Goal: Task Accomplishment & Management: Manage account settings

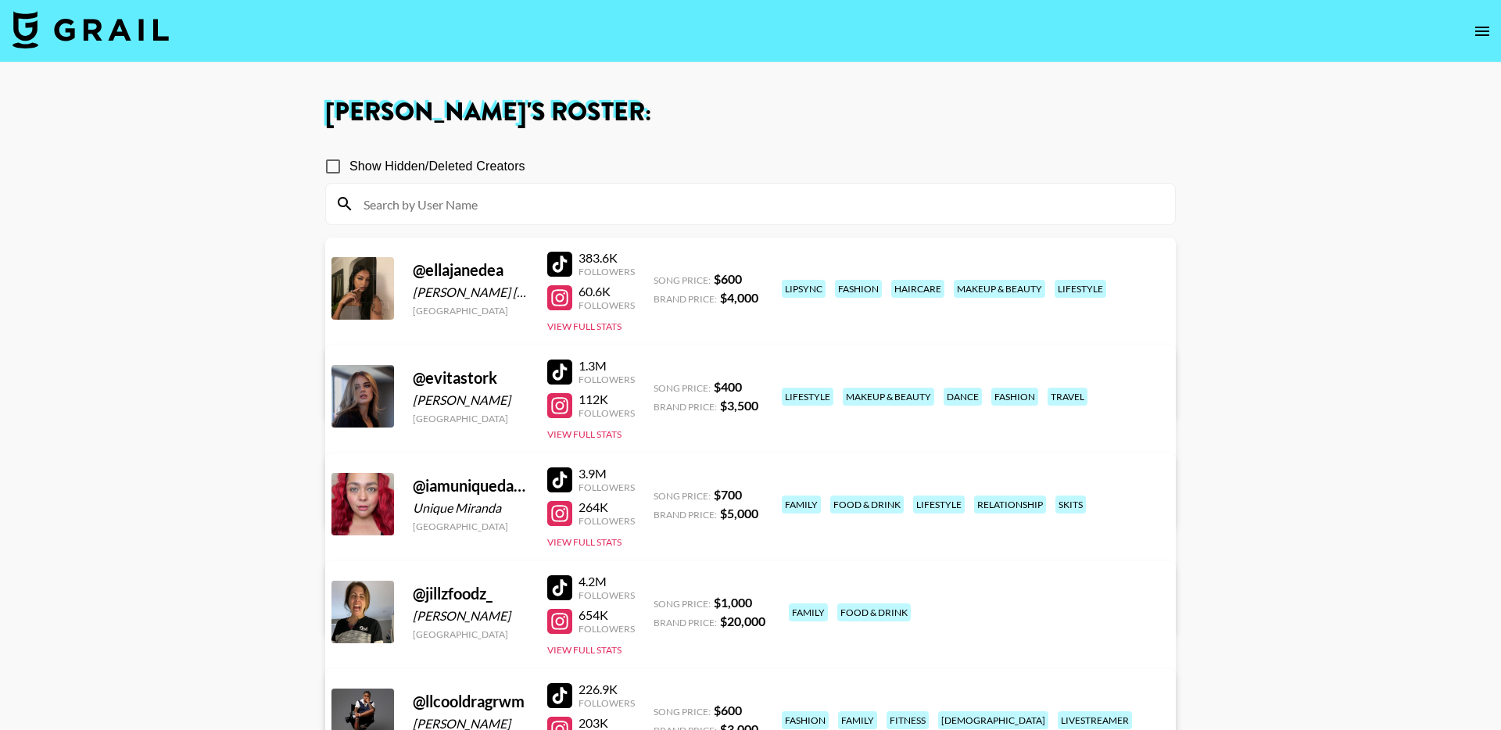
click at [148, 36] on img at bounding box center [91, 30] width 156 height 38
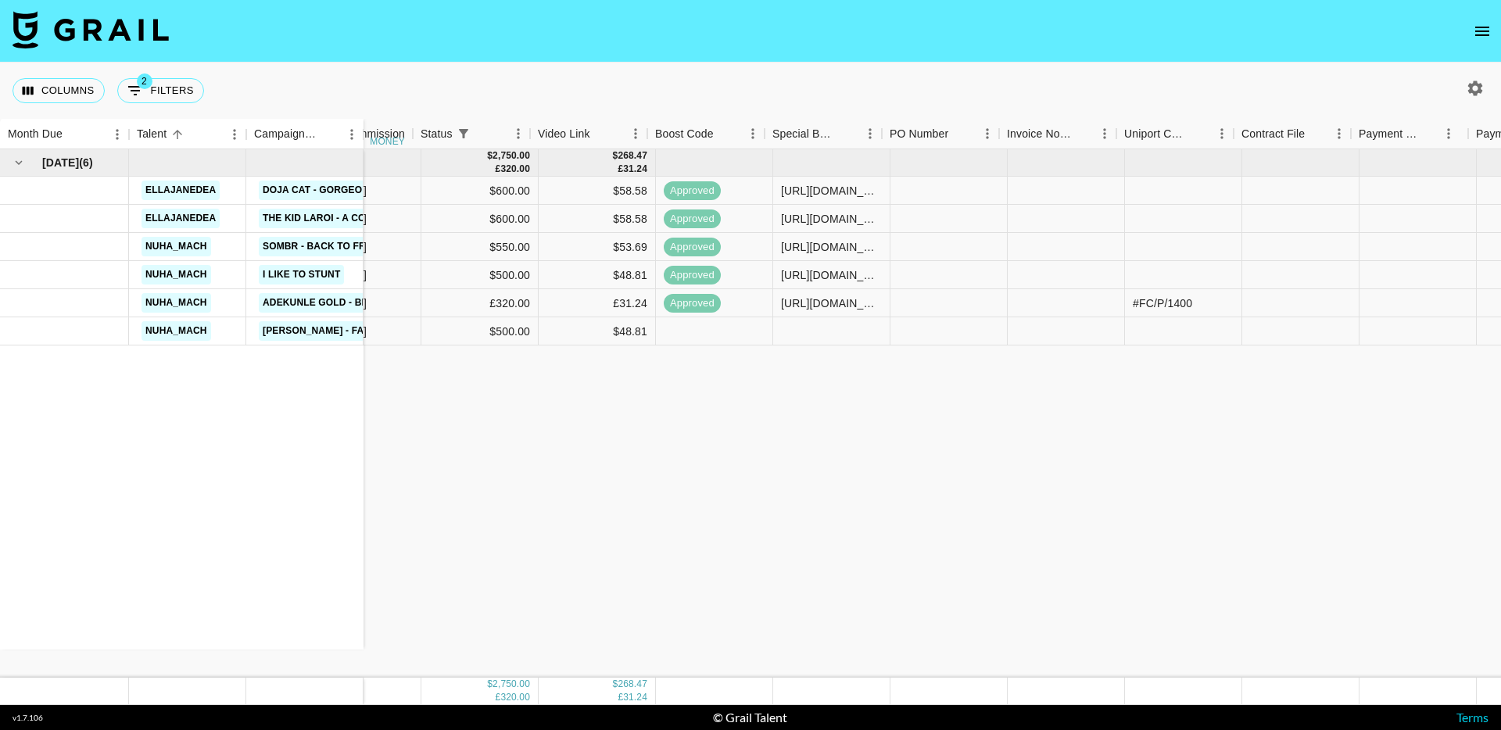
scroll to position [0, 860]
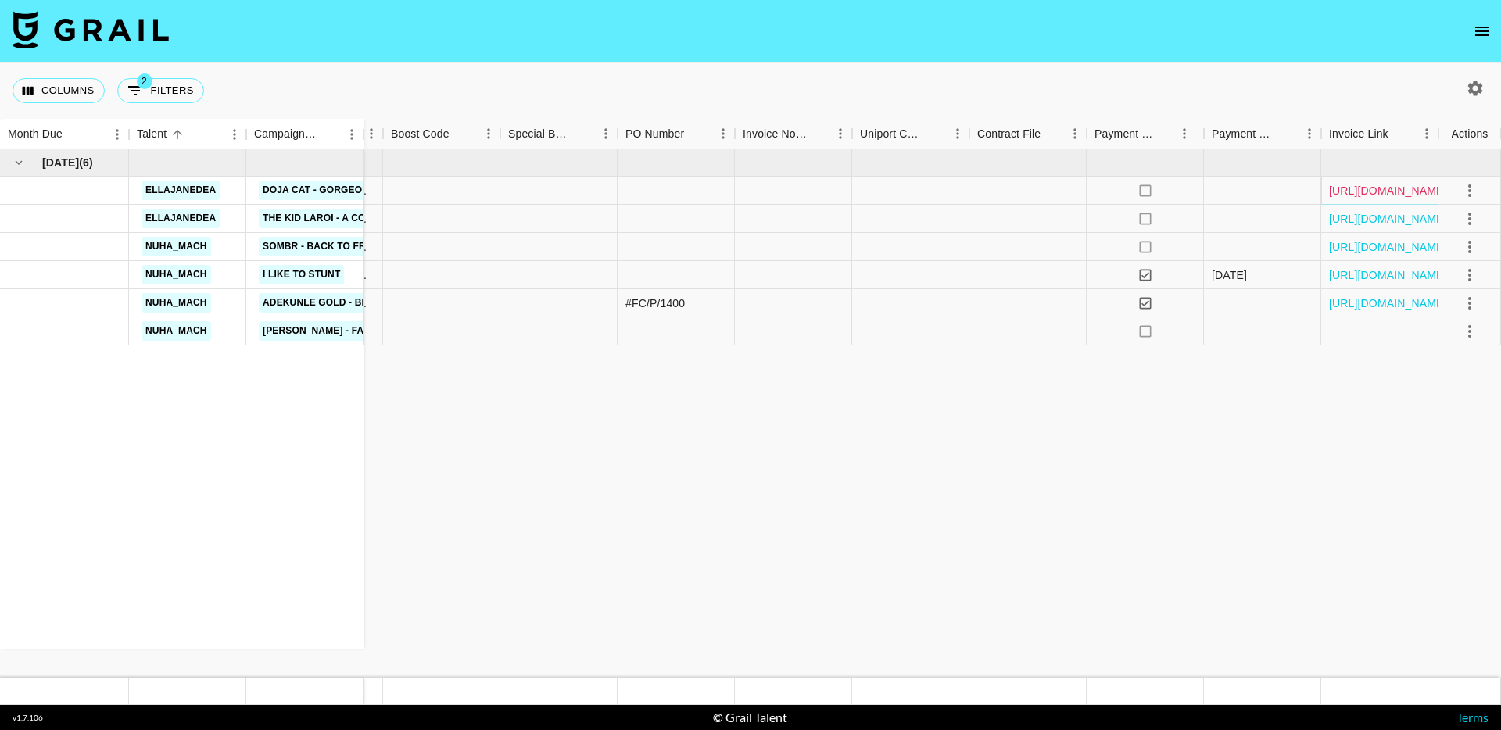
click at [1379, 189] on link "https://in.xero.com/dN4xUB9n8g6youyAL9XfjV8beM5Q45L9dzMlOps0" at bounding box center [1388, 191] width 118 height 16
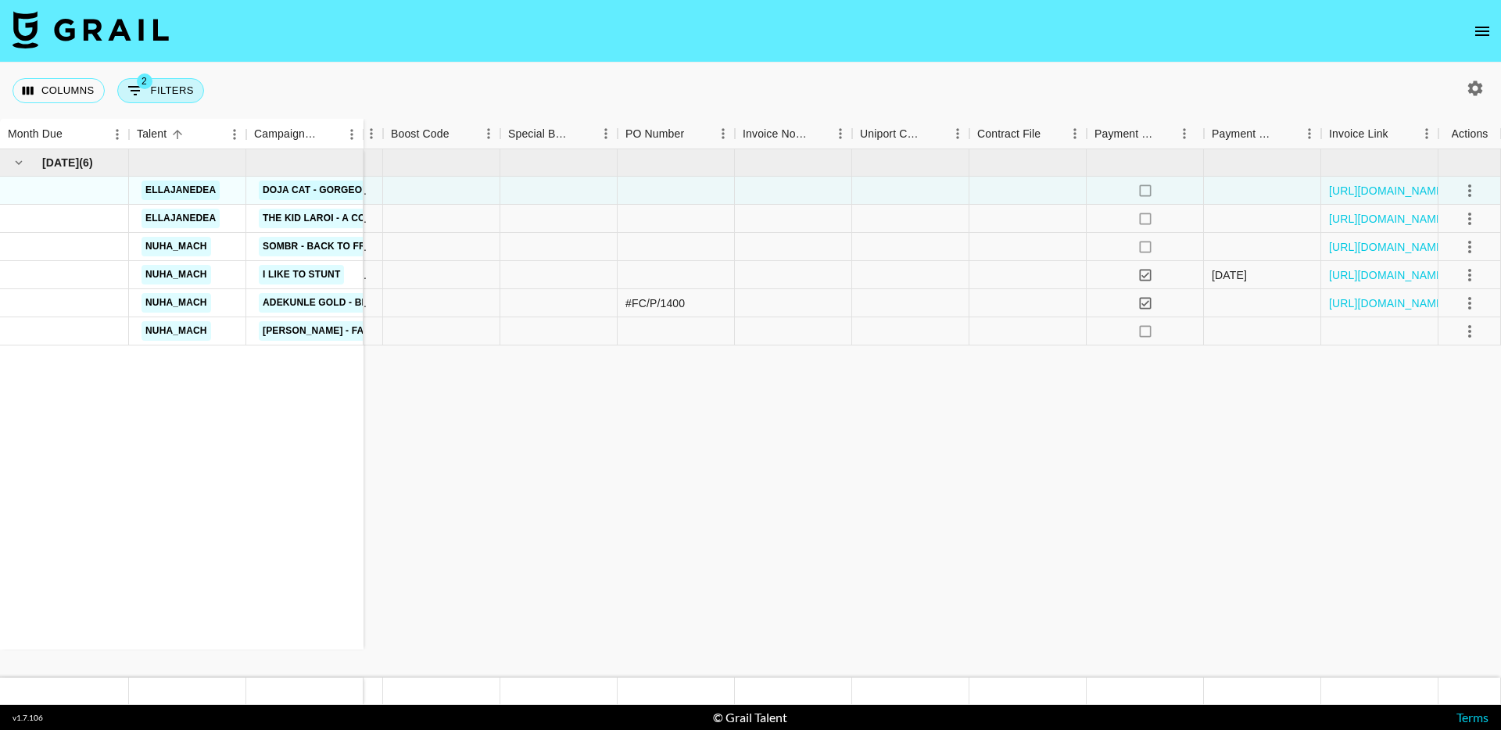
click at [152, 98] on button "2 Filters" at bounding box center [160, 90] width 87 height 25
select select "status"
select select "isNotAnyOf"
select select "monthDue2"
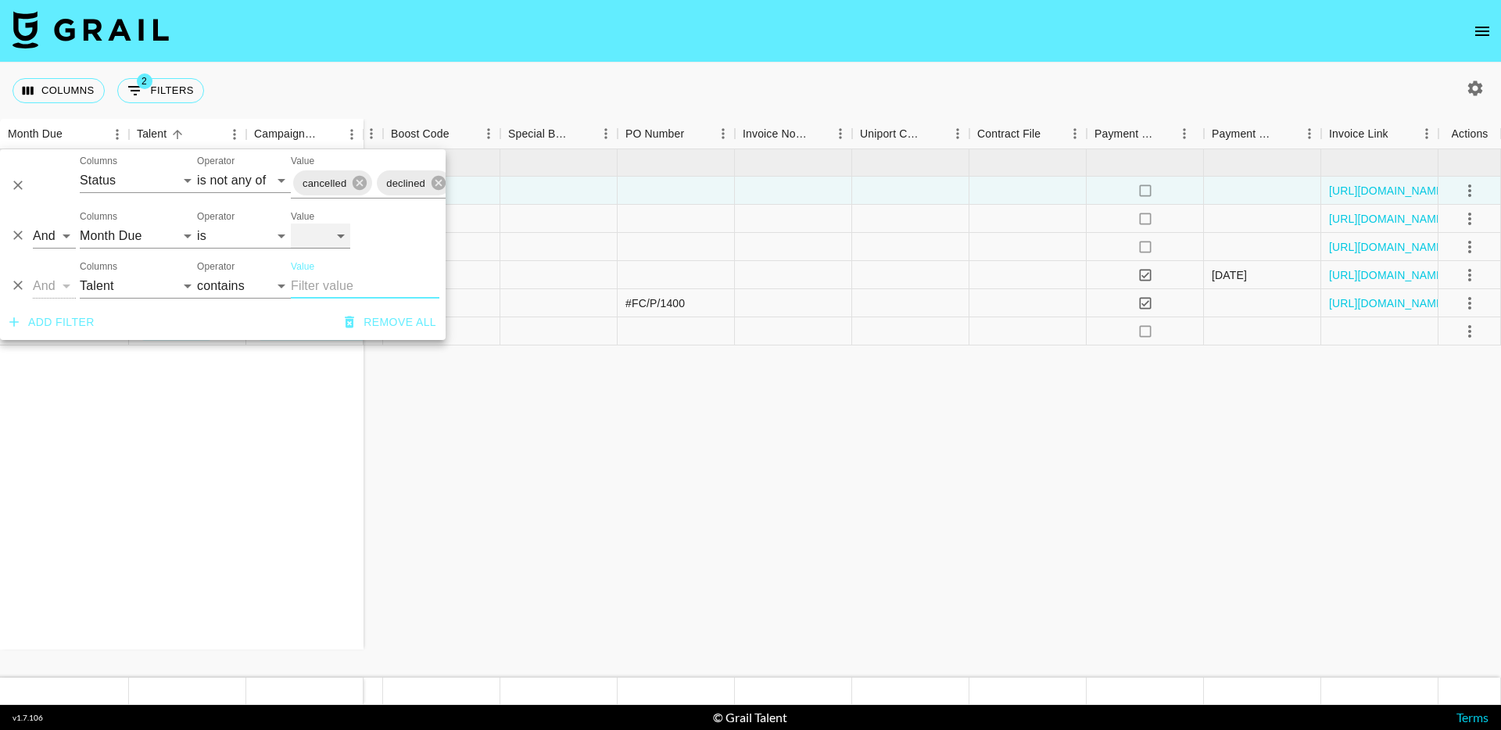
click at [309, 232] on select "Oct '26 Sep '26 Aug '26 Jul '26 Jun '26 May '26 Apr '26 Mar '26 Feb '26 Jan '26…" at bounding box center [320, 236] width 59 height 25
select select "Sep '25"
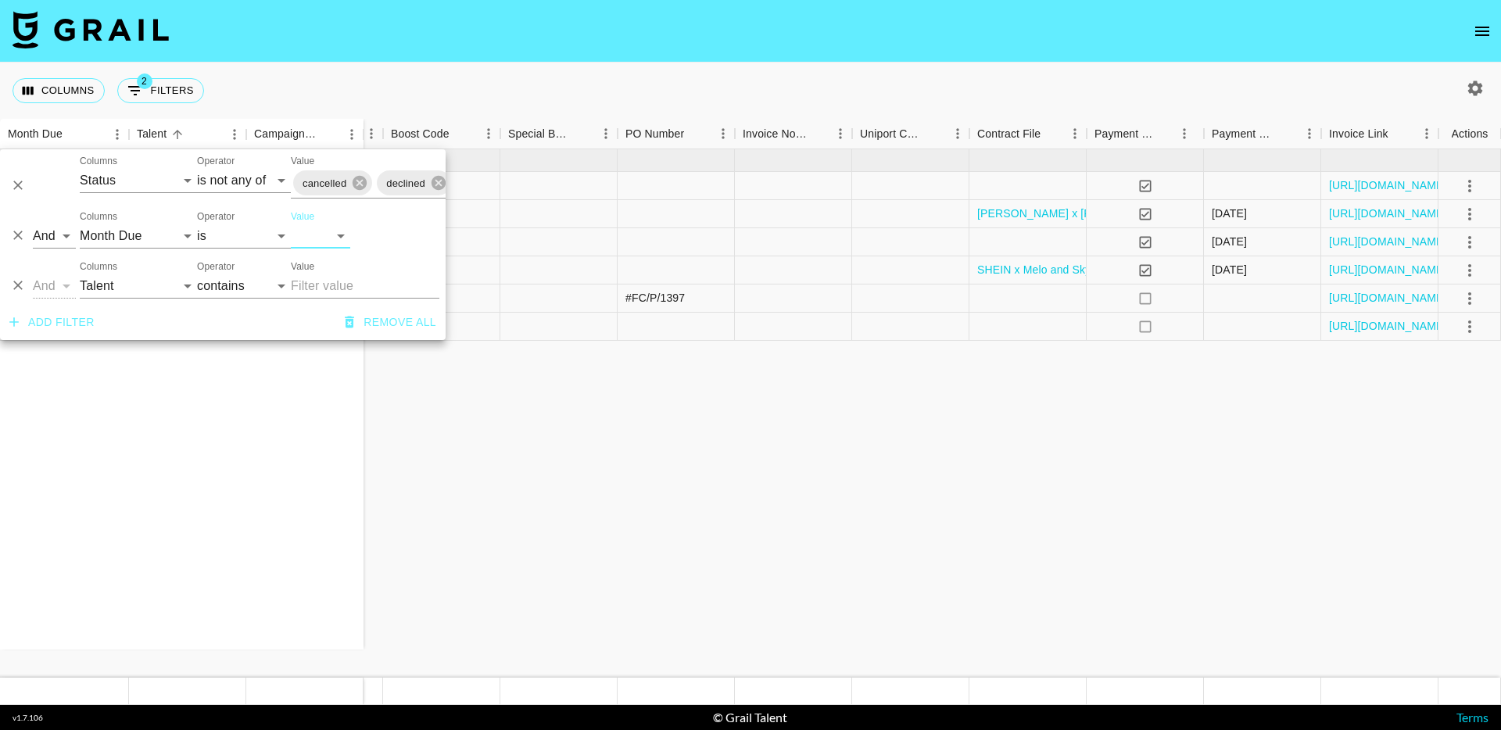
click at [652, 531] on div "Sep '25 ( 6 ) ellajanedea Don Toliver - Tiramisu ellajanedea Ella Jane x Shein …" at bounding box center [320, 413] width 2360 height 528
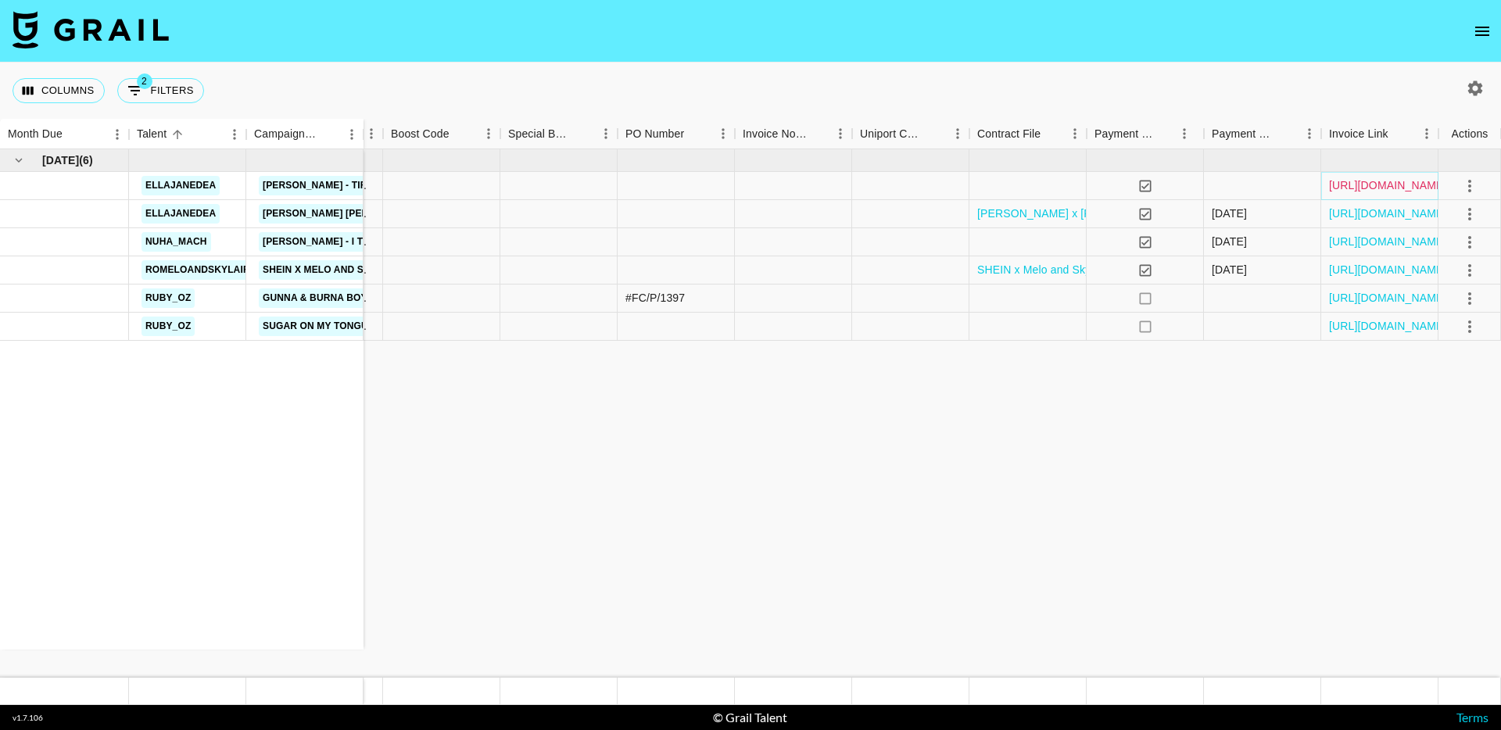
click at [1371, 187] on link "https://in.xero.com/geTj99Y6LBAONhjpQUMU48OGpOHotCvq2gsiKsfz" at bounding box center [1388, 185] width 118 height 16
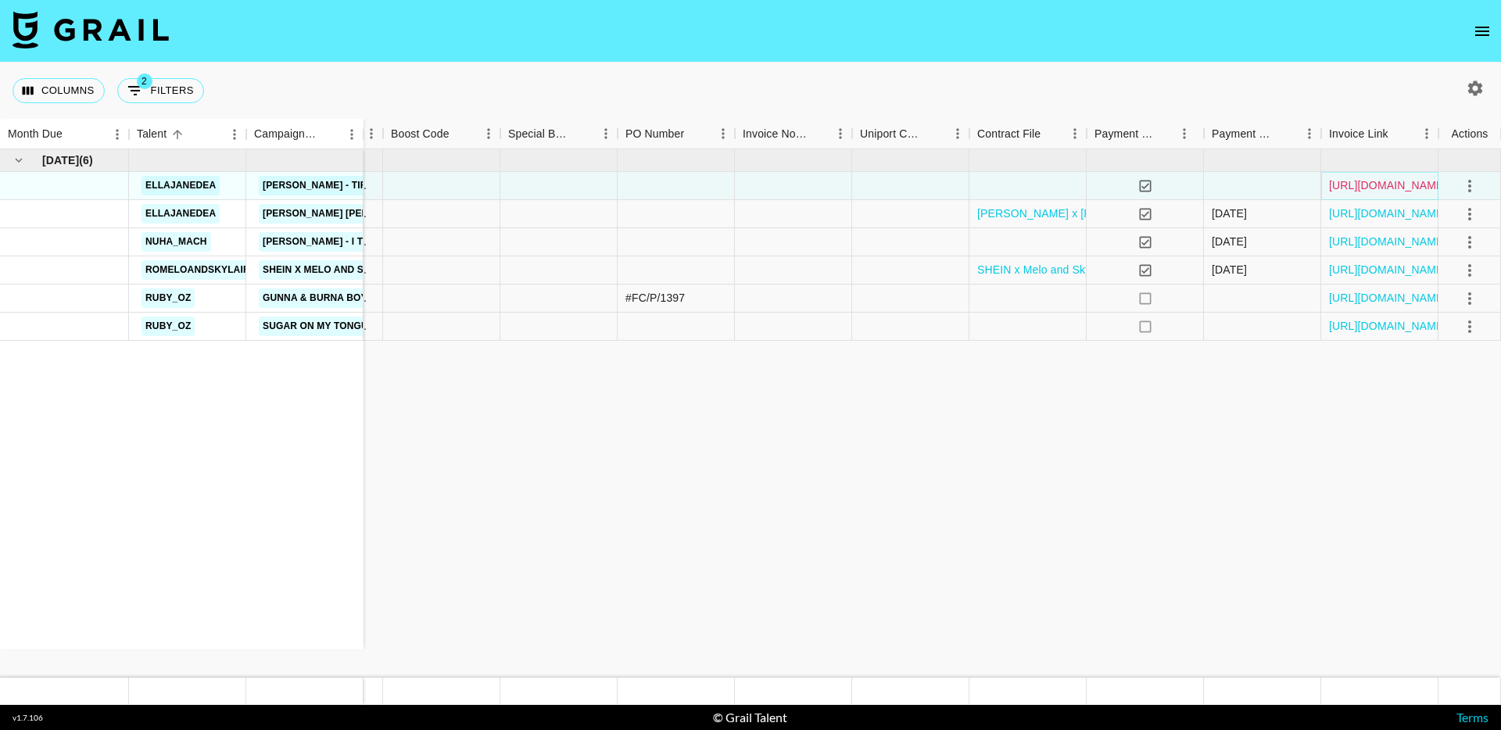
click at [1361, 188] on link "https://in.xero.com/geTj99Y6LBAONhjpQUMU48OGpOHotCvq2gsiKsfz" at bounding box center [1388, 185] width 118 height 16
click at [1379, 298] on link "https://in.xero.com/3X1m5LCKduIWwiid0mKeTf7zjNGkHti4yhsFzc2t" at bounding box center [1388, 298] width 118 height 16
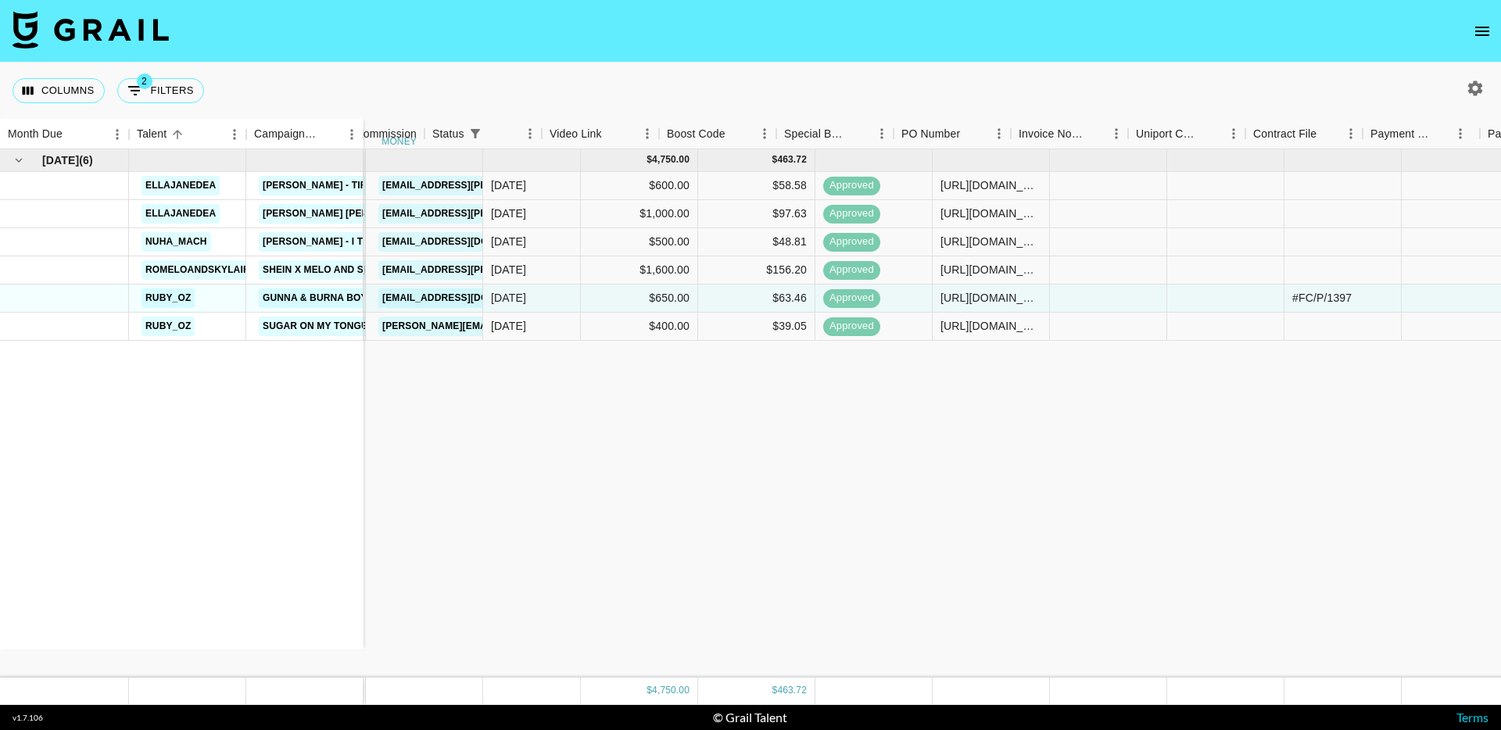
scroll to position [0, 0]
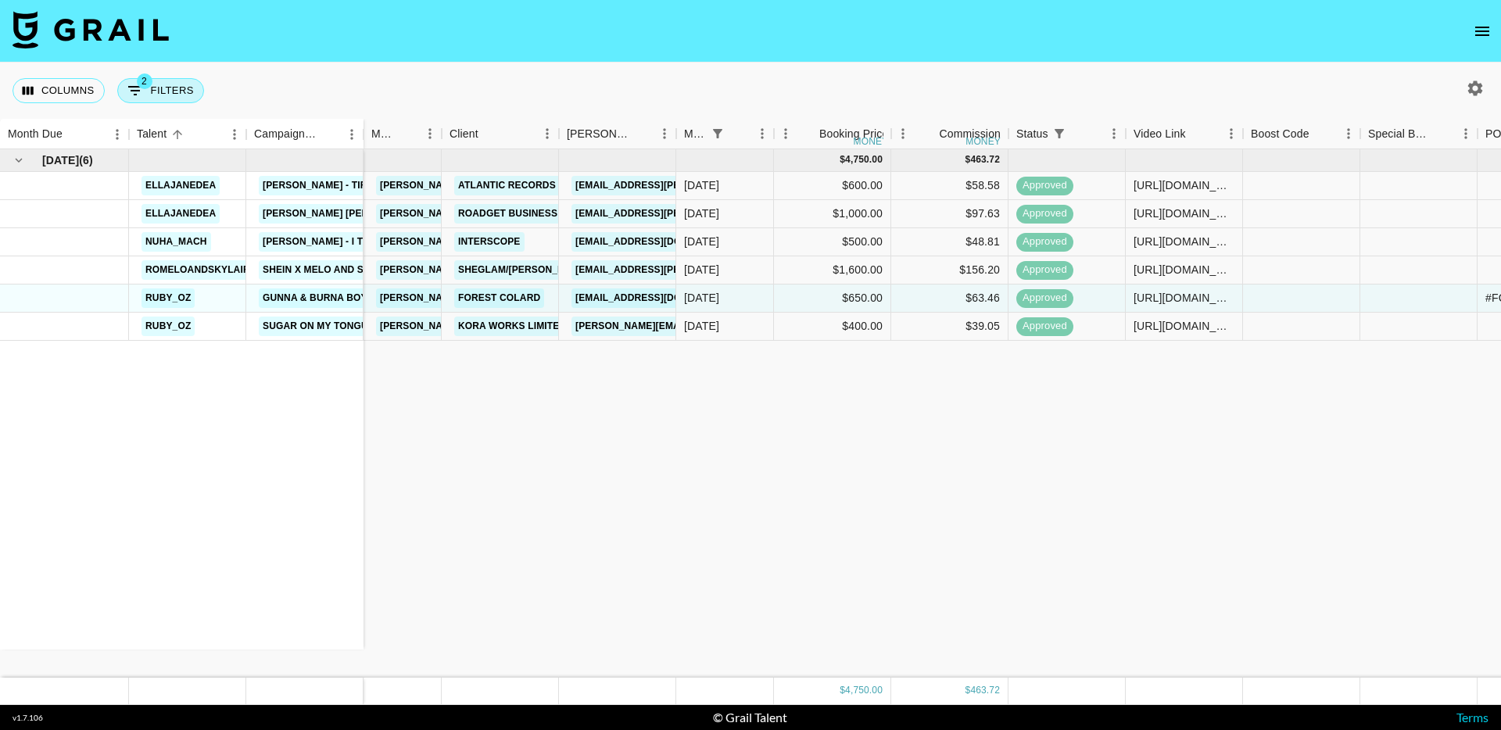
click at [164, 102] on button "2 Filters" at bounding box center [160, 90] width 87 height 25
select select "status"
select select "isNotAnyOf"
select select "monthDue2"
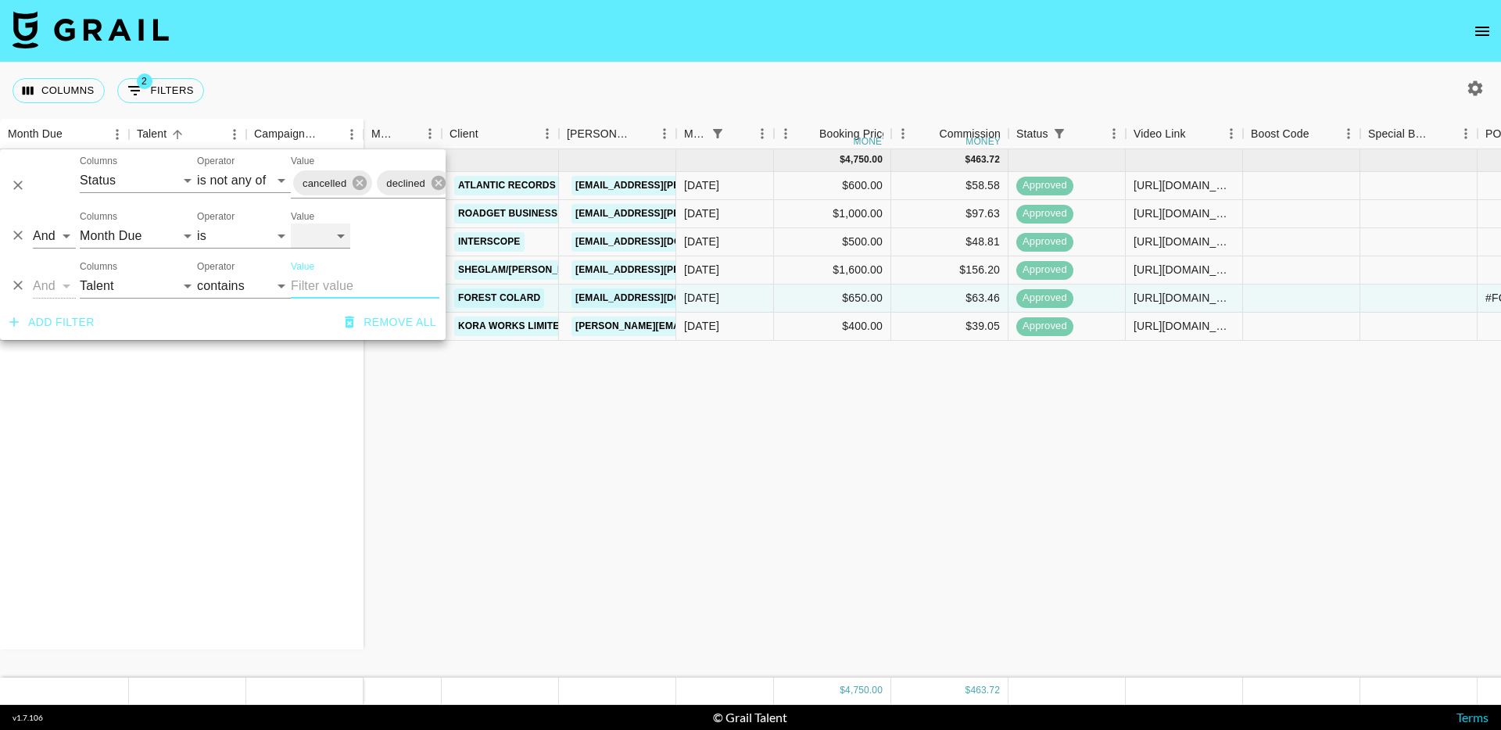
click at [322, 230] on select "Oct '26 Sep '26 Aug '26 Jul '26 Jun '26 May '26 Apr '26 Mar '26 Feb '26 Jan '26…" at bounding box center [320, 236] width 59 height 25
click at [343, 243] on select "Oct '26 Sep '26 Aug '26 Jul '26 Jun '26 May '26 Apr '26 Mar '26 Feb '26 Jan '26…" at bounding box center [320, 236] width 59 height 25
select select "Oct '25"
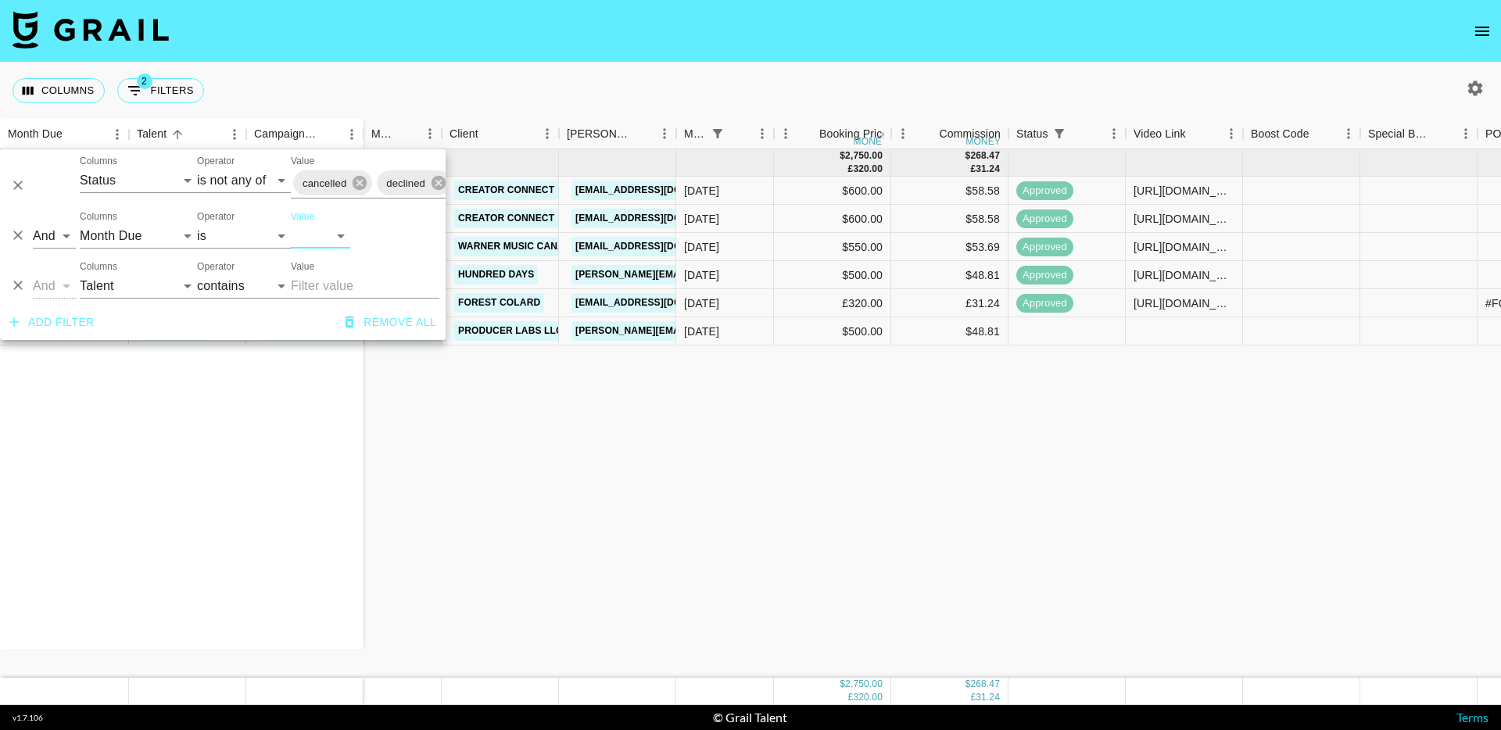
click at [570, 529] on div "Oct '25 ( 6 ) ellajanedea Doja Cat - Gorgeous ellajanedea The Kid LAROI - A COL…" at bounding box center [1180, 413] width 2360 height 528
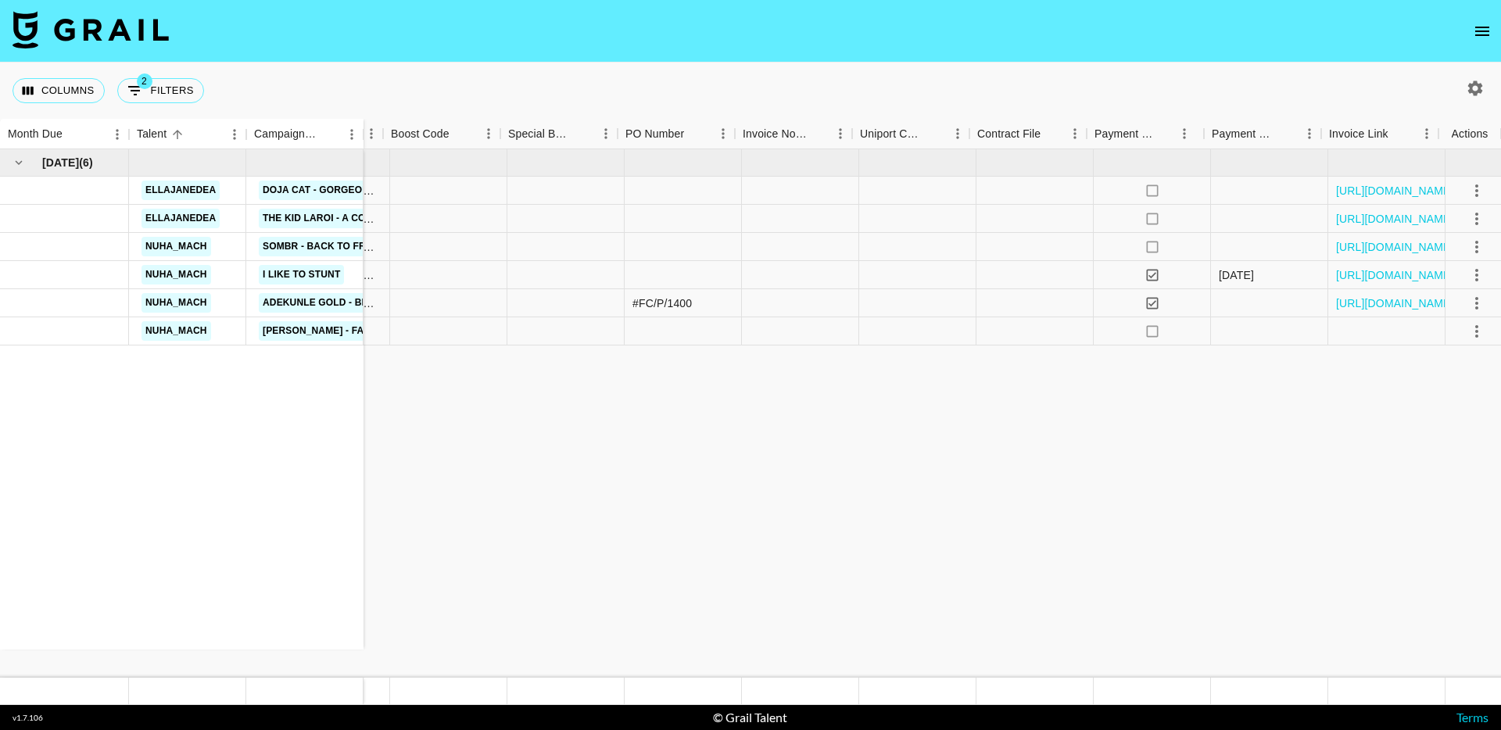
scroll to position [0, 860]
click at [1463, 335] on icon "select merge strategy" at bounding box center [1469, 331] width 19 height 19
click at [1441, 370] on li "Confirm" at bounding box center [1450, 365] width 102 height 28
click at [1458, 416] on li "Draft Created" at bounding box center [1450, 421] width 102 height 28
click at [800, 402] on div "Oct '25 ( 6 ) ellajanedea Doja Cat - Gorgeous ellajanedea The Kid LAROI - A COL…" at bounding box center [320, 413] width 2360 height 528
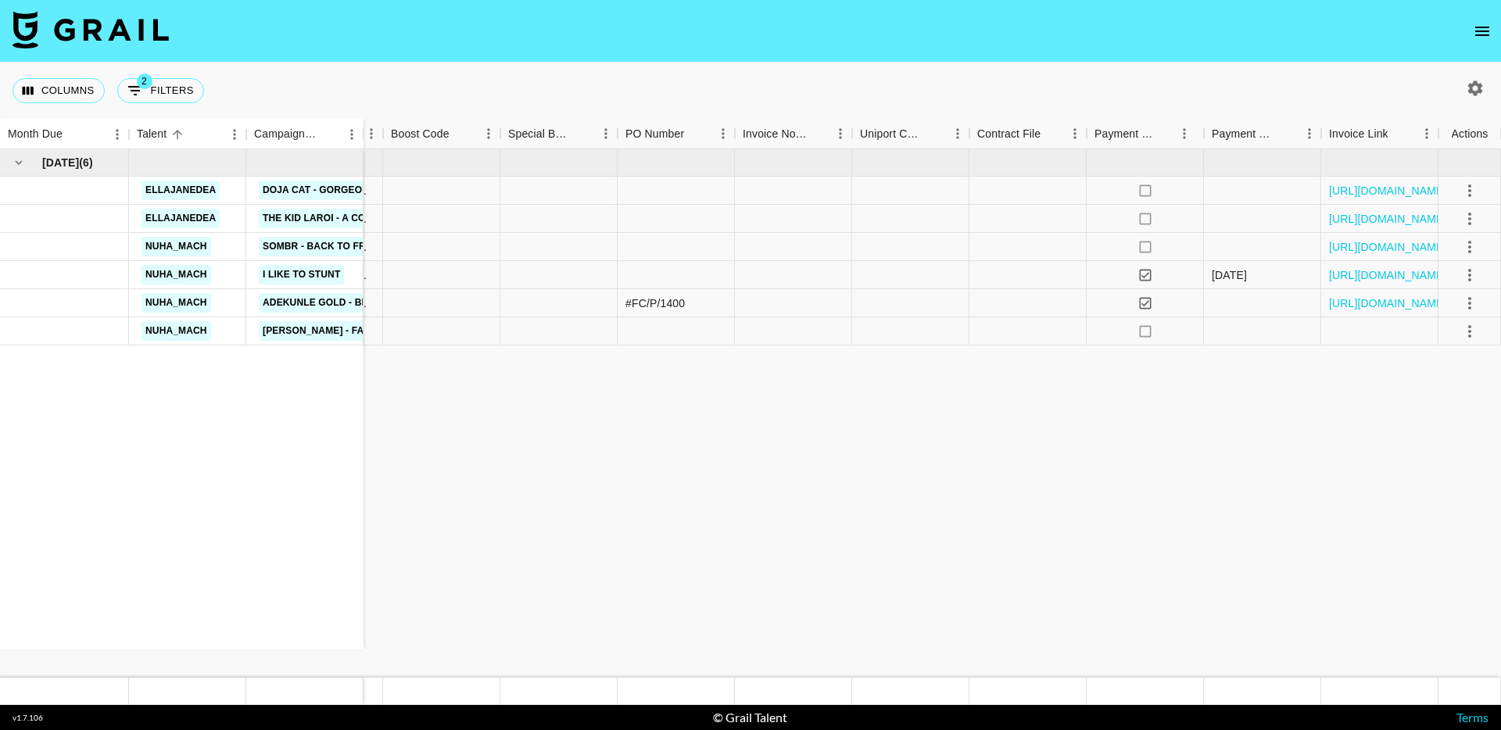
click at [224, 81] on div "Columns 2 Filters + Booking" at bounding box center [750, 91] width 1501 height 56
click at [1480, 27] on icon "open drawer" at bounding box center [1482, 31] width 14 height 9
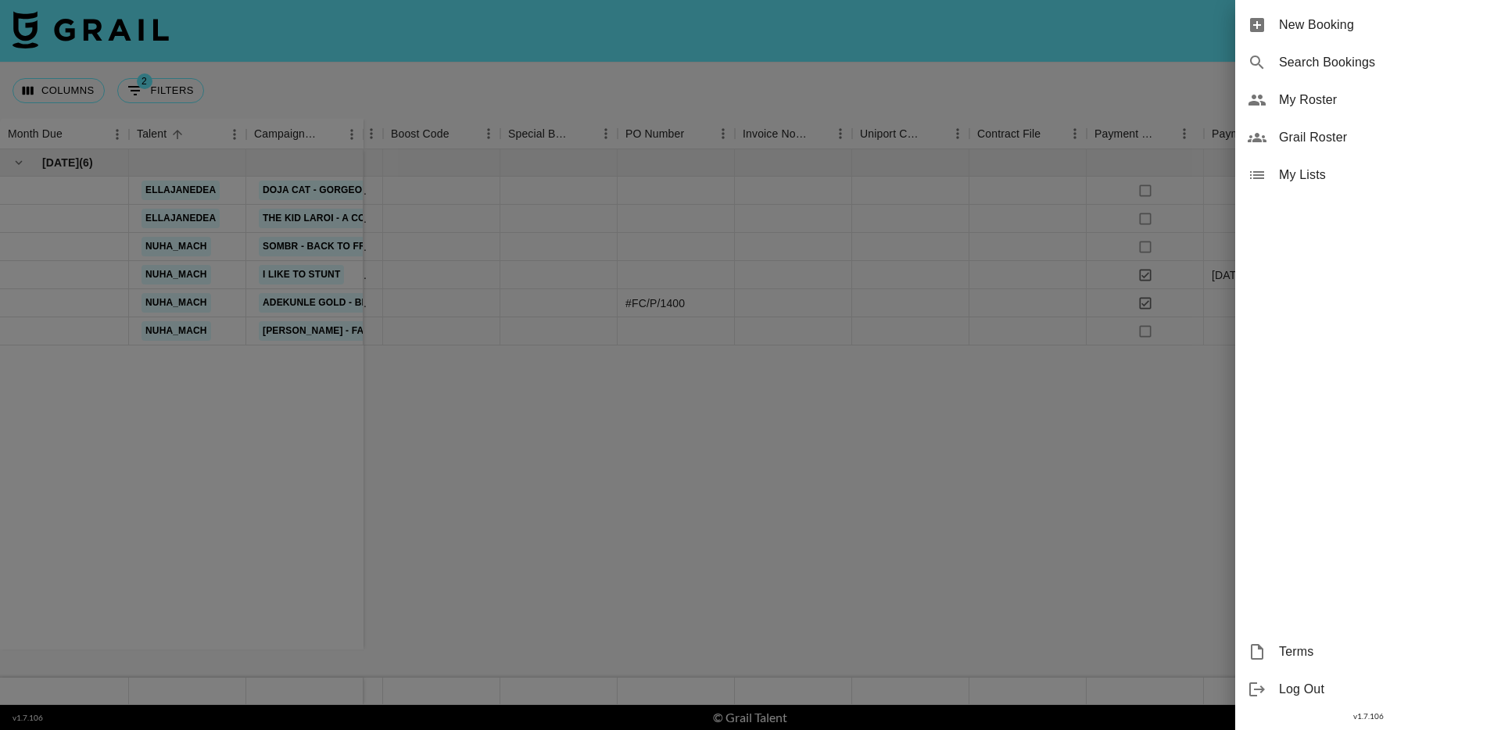
click at [1079, 102] on div at bounding box center [750, 365] width 1501 height 730
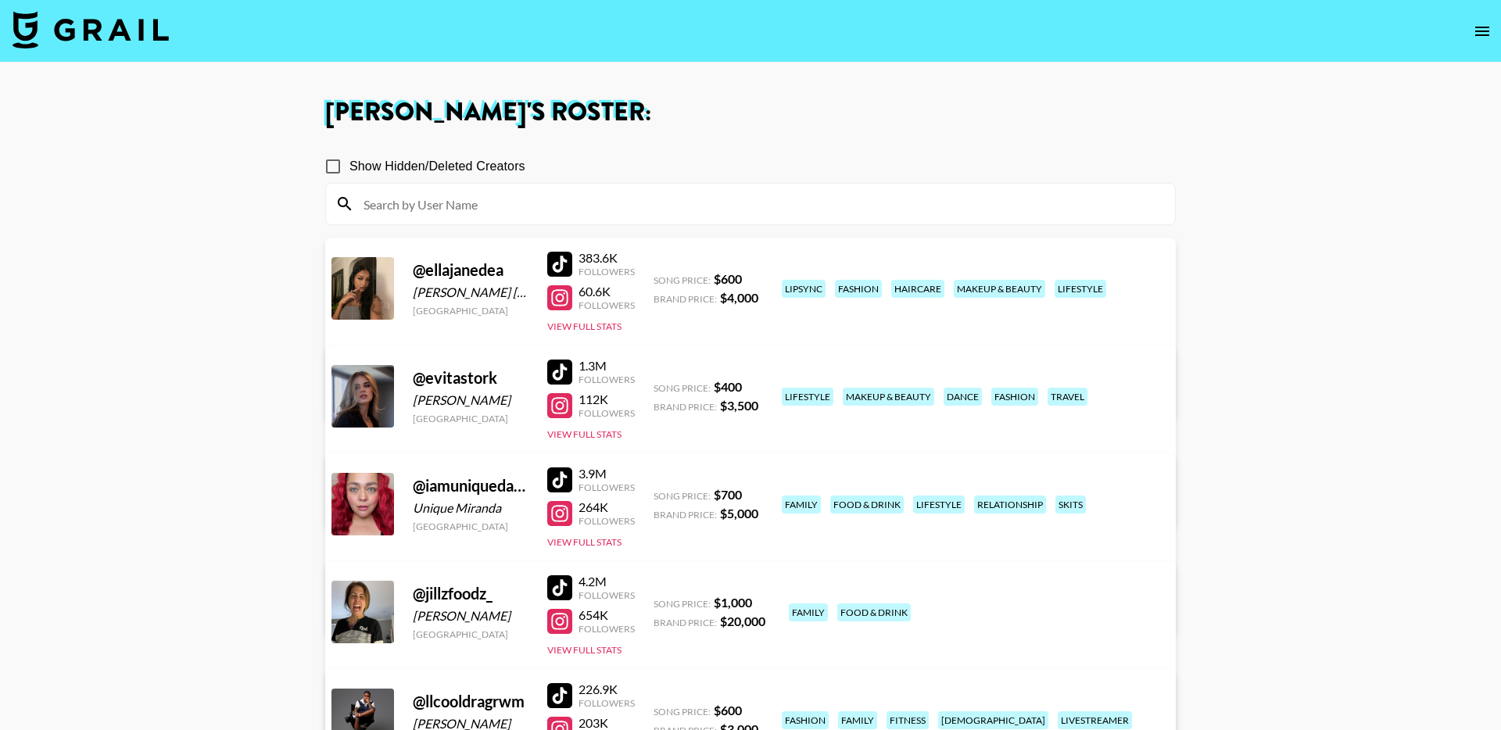
click at [86, 37] on img at bounding box center [91, 30] width 156 height 38
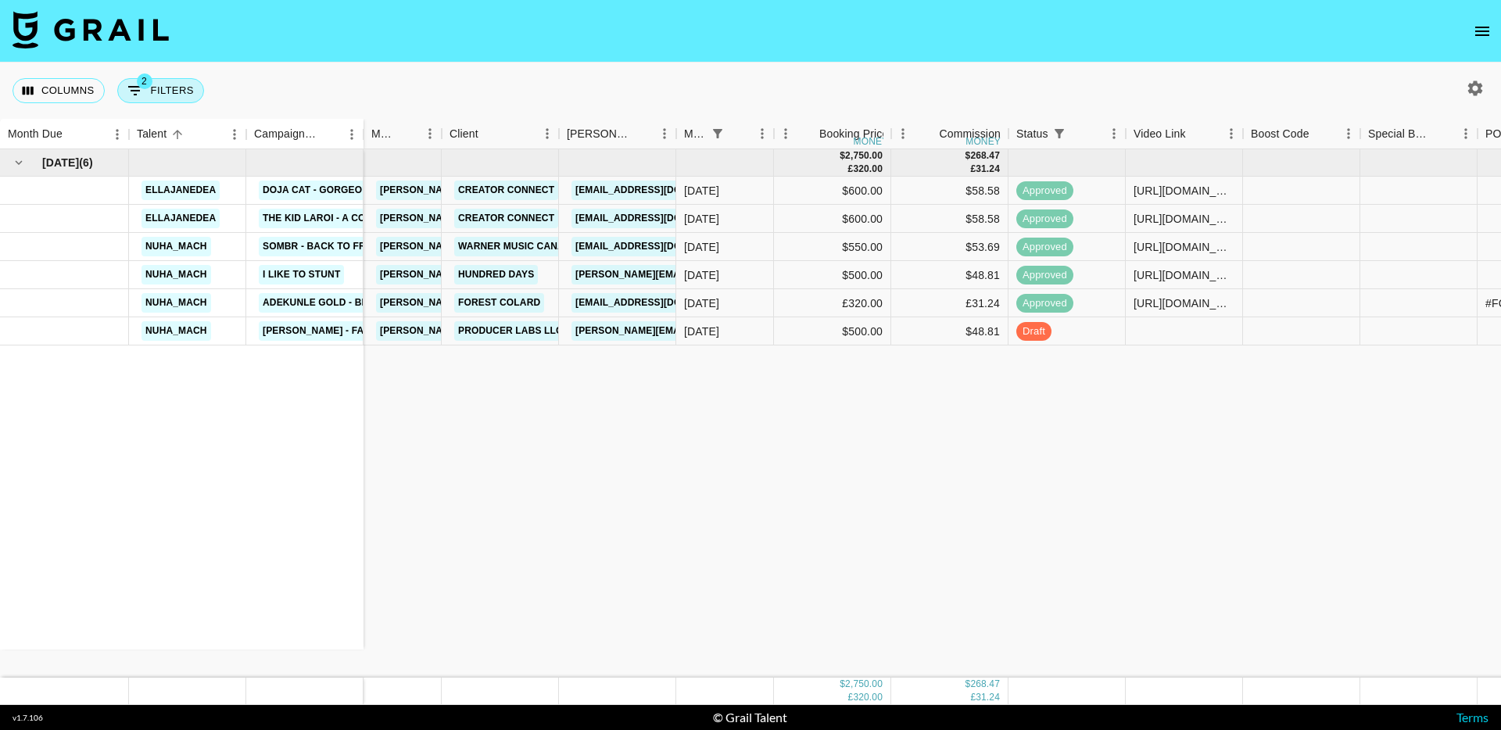
click at [166, 93] on button "2 Filters" at bounding box center [160, 90] width 87 height 25
select select "status"
select select "isNotAnyOf"
select select "monthDue2"
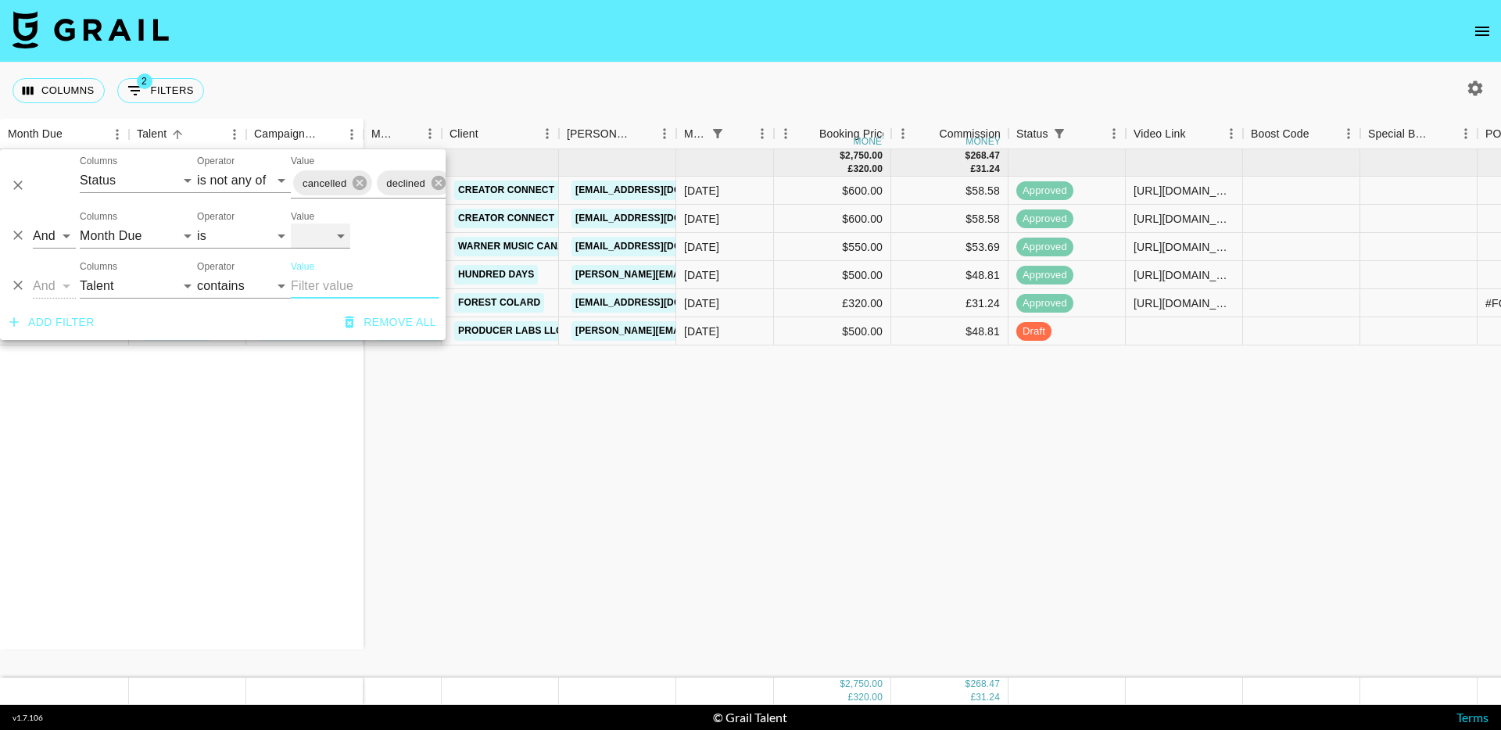
click at [326, 227] on select "Oct '26 Sep '26 Aug '26 Jul '26 Jun '26 May '26 Apr '26 Mar '26 Feb '26 Jan '26…" at bounding box center [320, 236] width 59 height 25
select select "Sep '25"
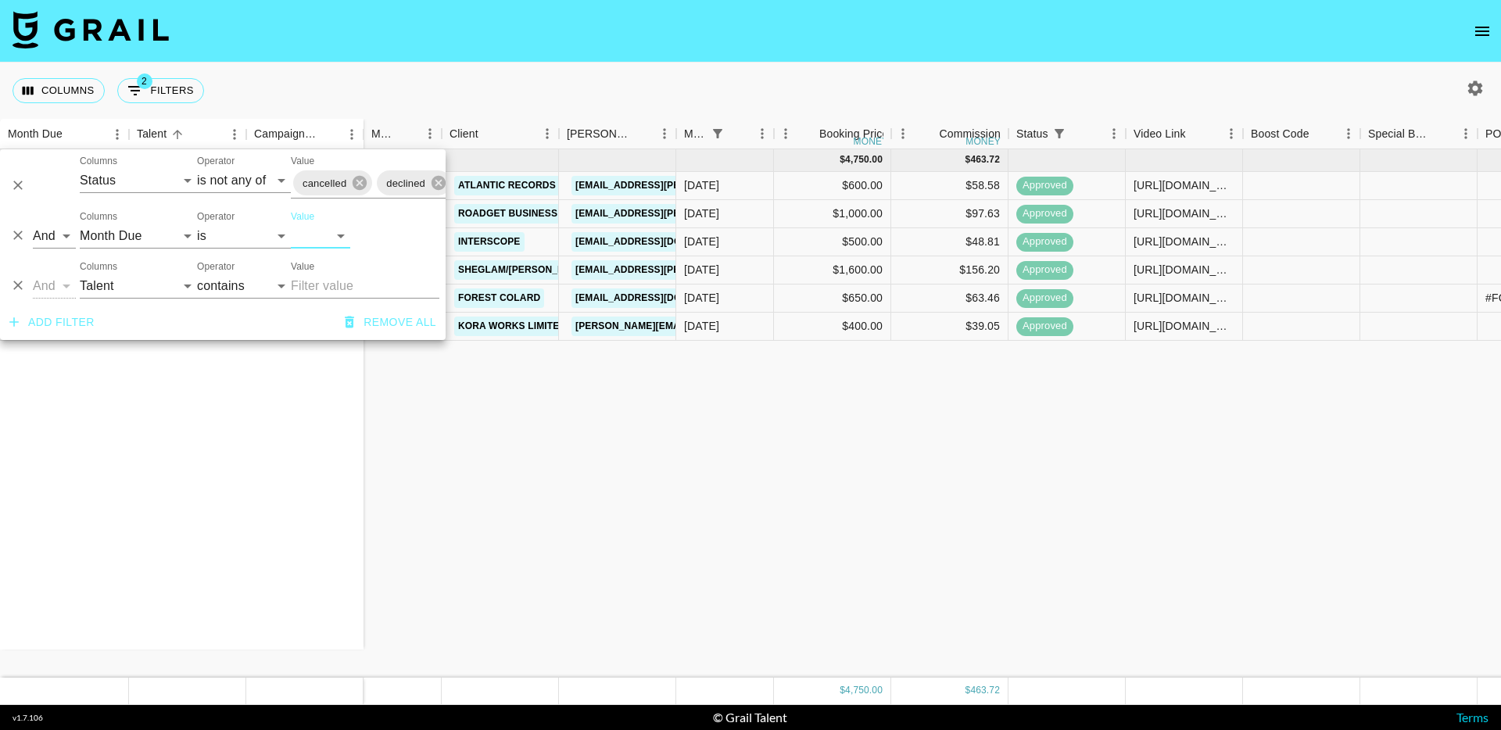
click at [676, 443] on div "Sep '25 ( 6 ) ellajanedea Don Toliver - Tiramisu ellajanedea Ella Jane x Shein …" at bounding box center [1180, 413] width 2360 height 528
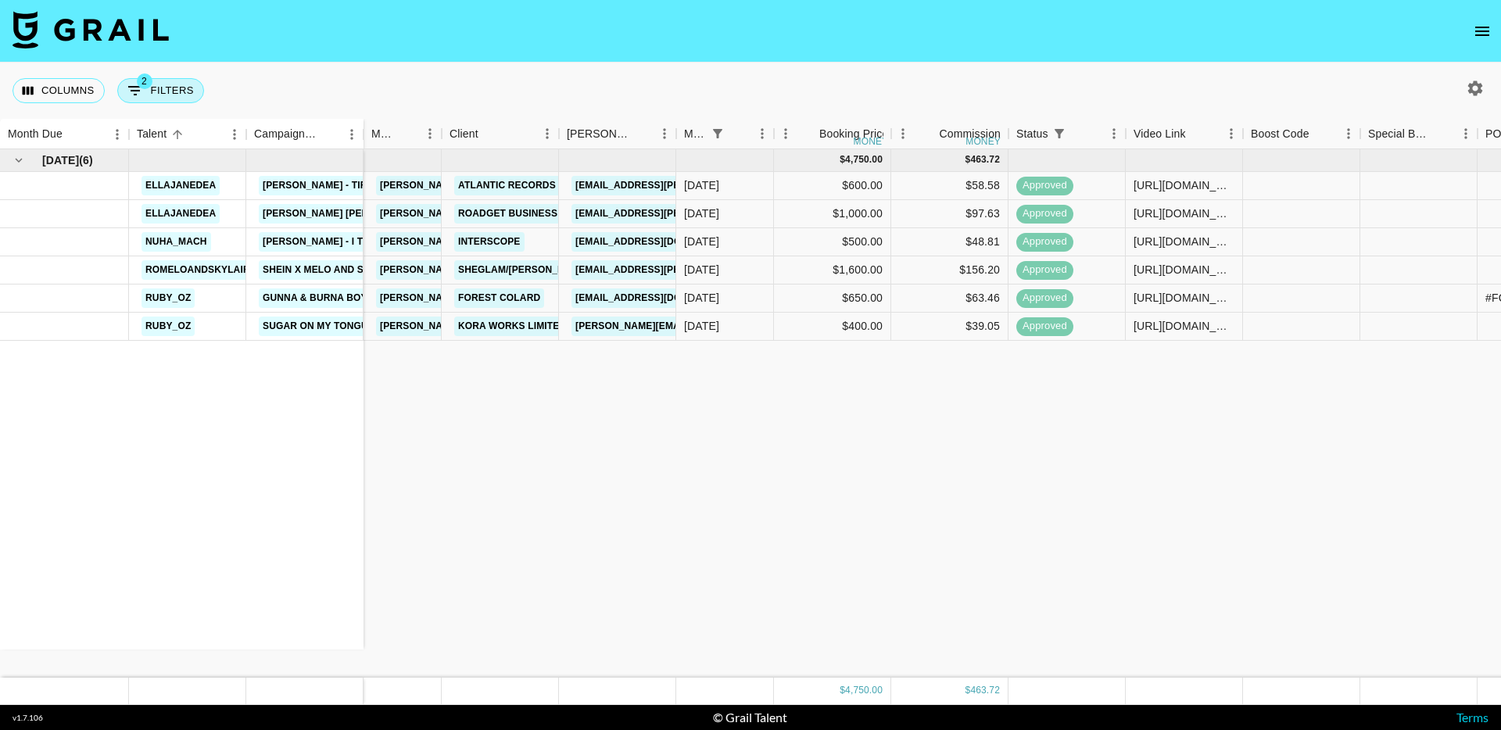
click at [159, 94] on button "2 Filters" at bounding box center [160, 90] width 87 height 25
select select "status"
select select "isNotAnyOf"
select select "monthDue2"
select select "Sep '25"
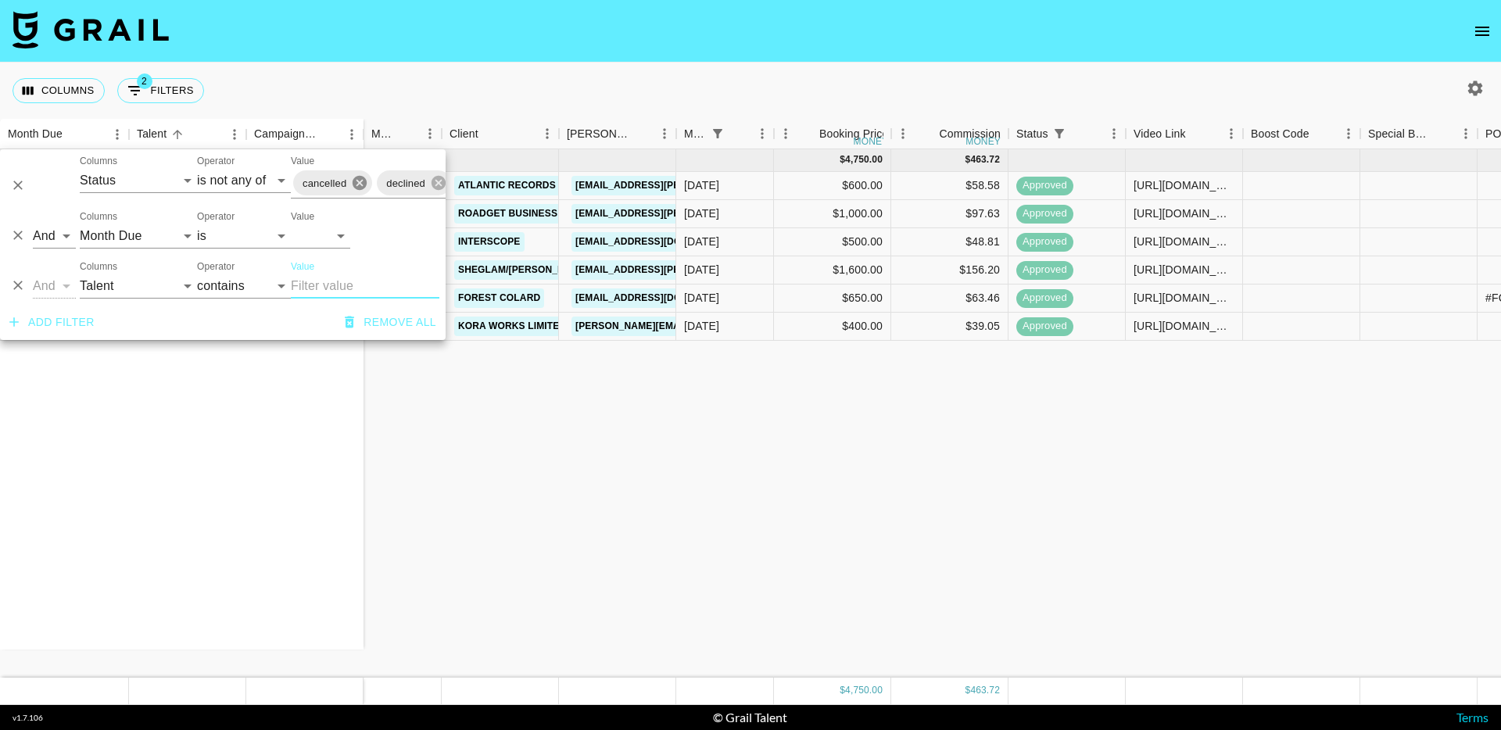
click at [360, 181] on icon at bounding box center [359, 183] width 14 height 14
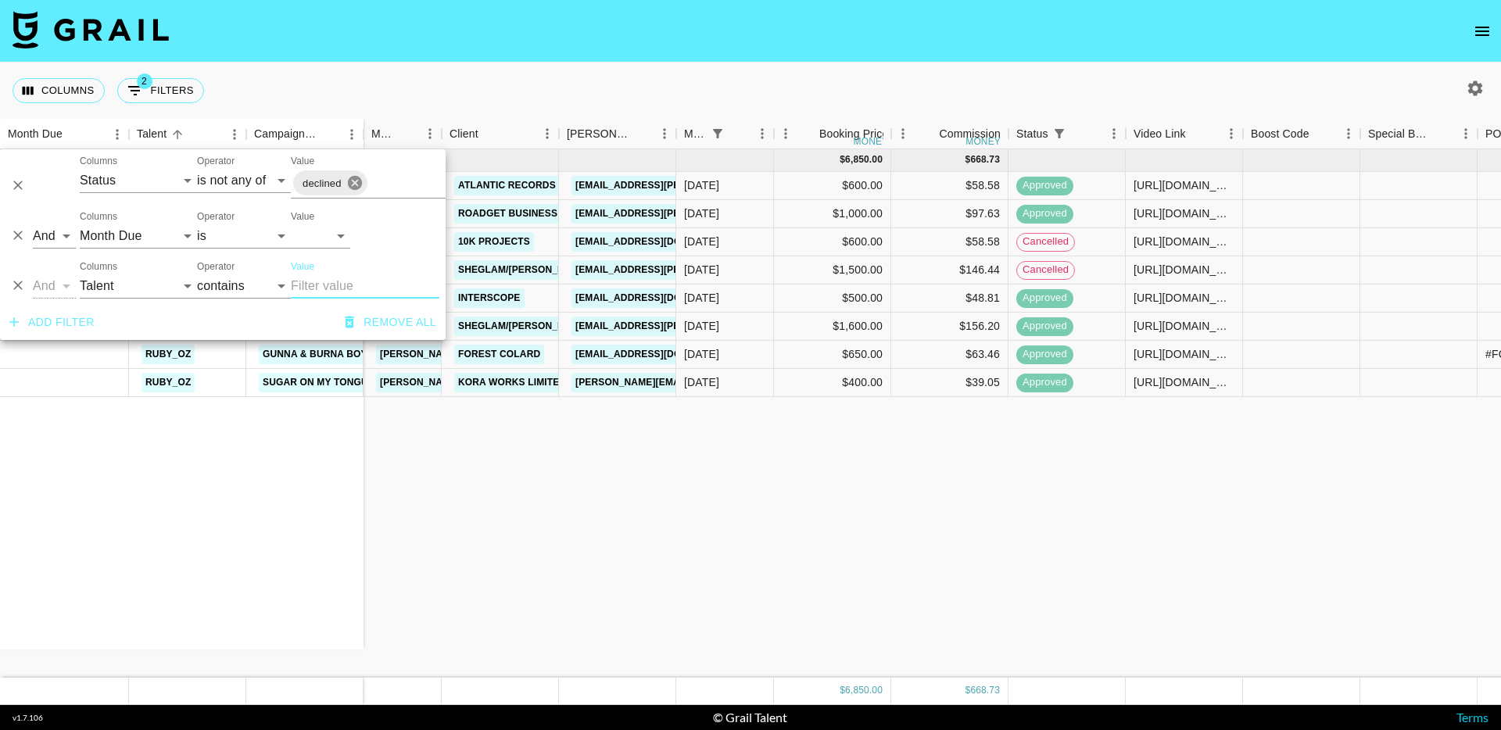
click at [356, 182] on icon at bounding box center [354, 183] width 14 height 14
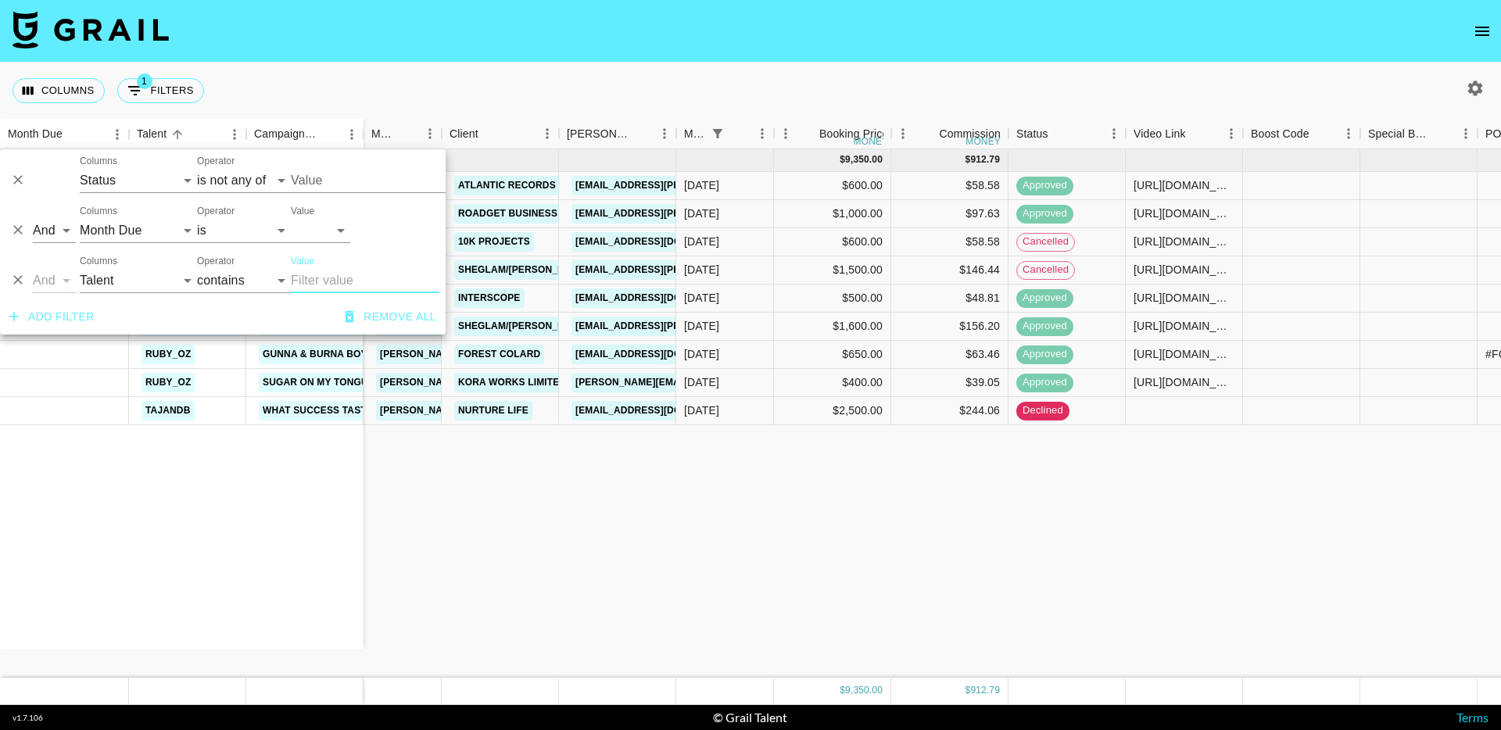
click at [823, 524] on div "Sep '25 ( 9 ) ellajanedea Don Toliver - Tiramisu ellajanedea Ella Jane x Shein …" at bounding box center [1180, 413] width 2360 height 528
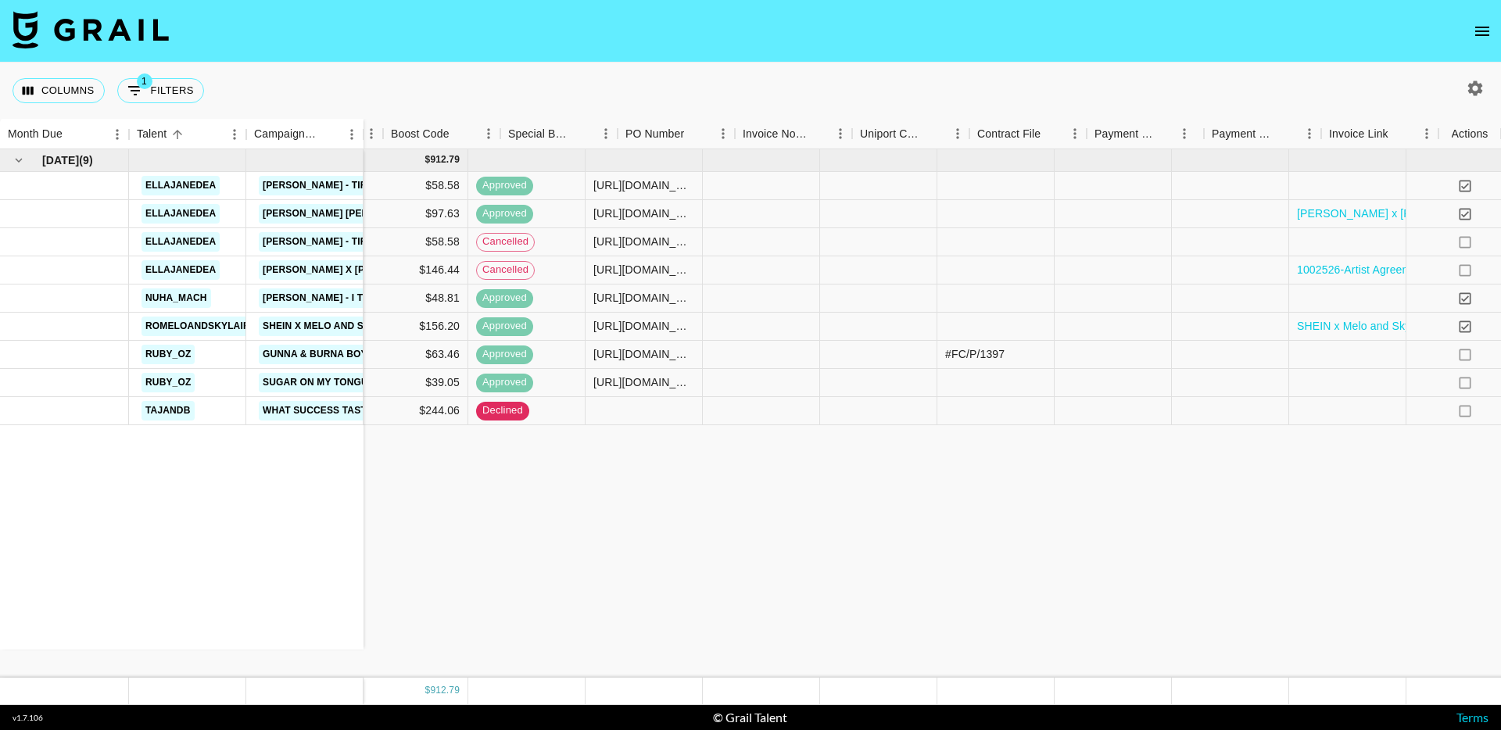
scroll to position [0, 860]
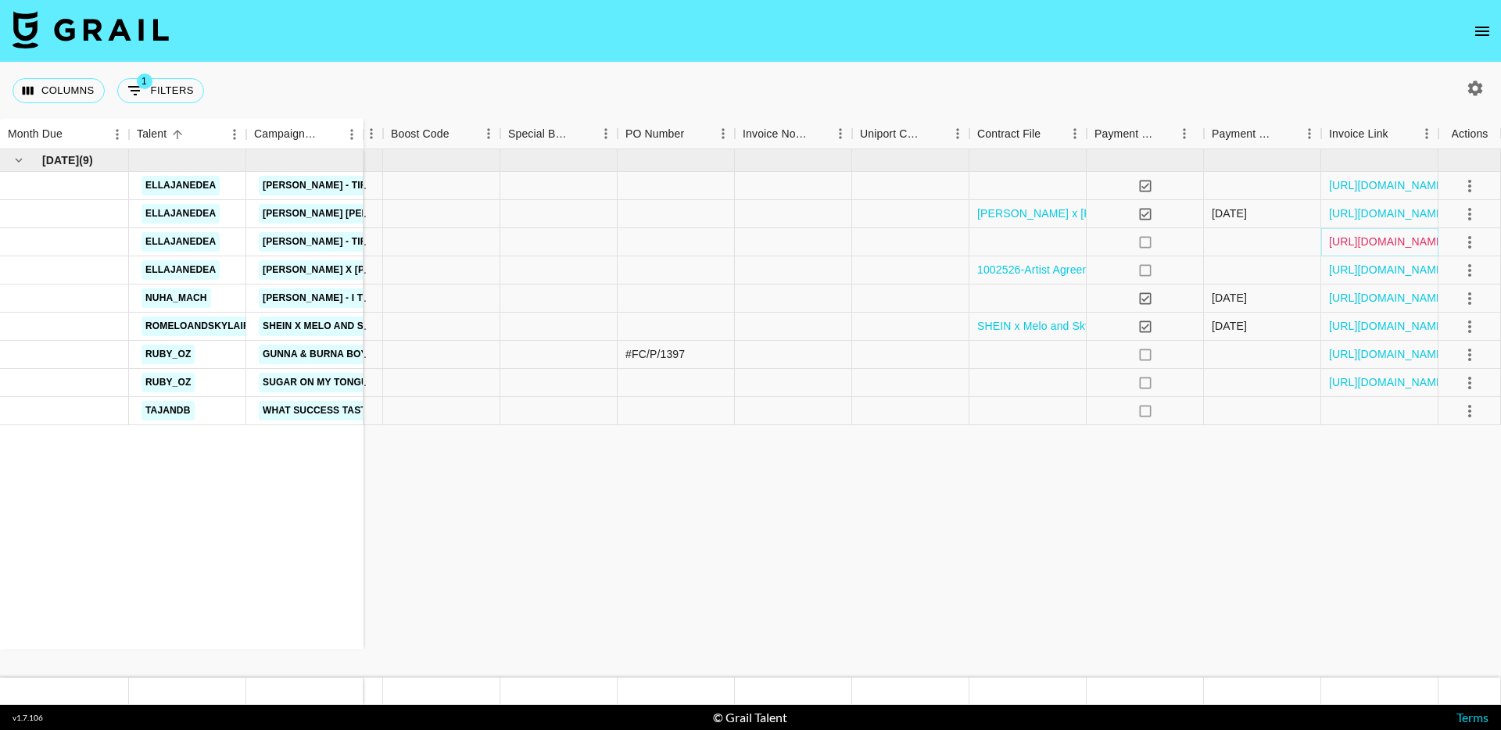
click at [1354, 243] on link "https://in.xero.com/3koUkvBlJNXxDKRAOAJHCM7GvKD8ULzeKDKjGo7t" at bounding box center [1388, 242] width 118 height 16
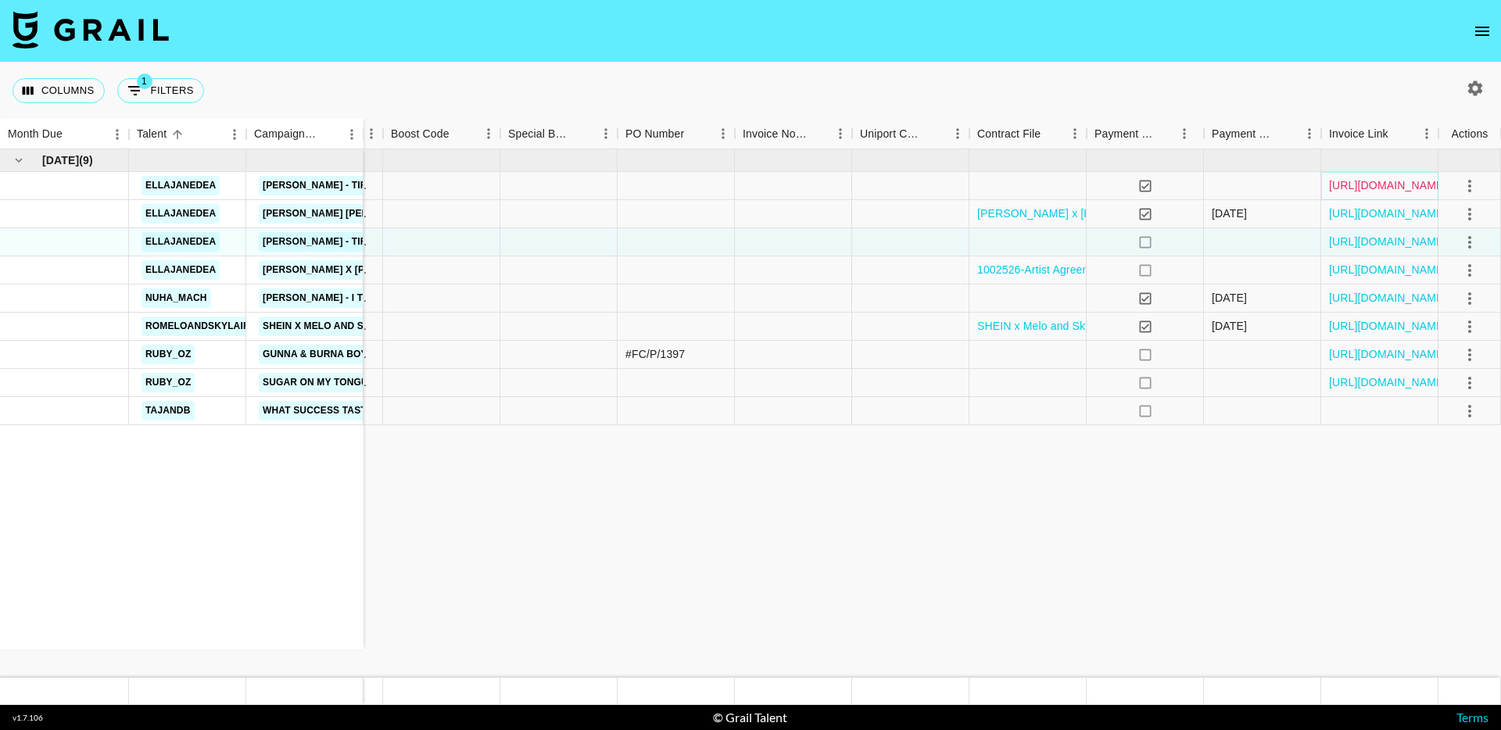
click at [1397, 183] on link "https://in.xero.com/geTj99Y6LBAONhjpQUMU48OGpOHotCvq2gsiKsfz" at bounding box center [1388, 185] width 118 height 16
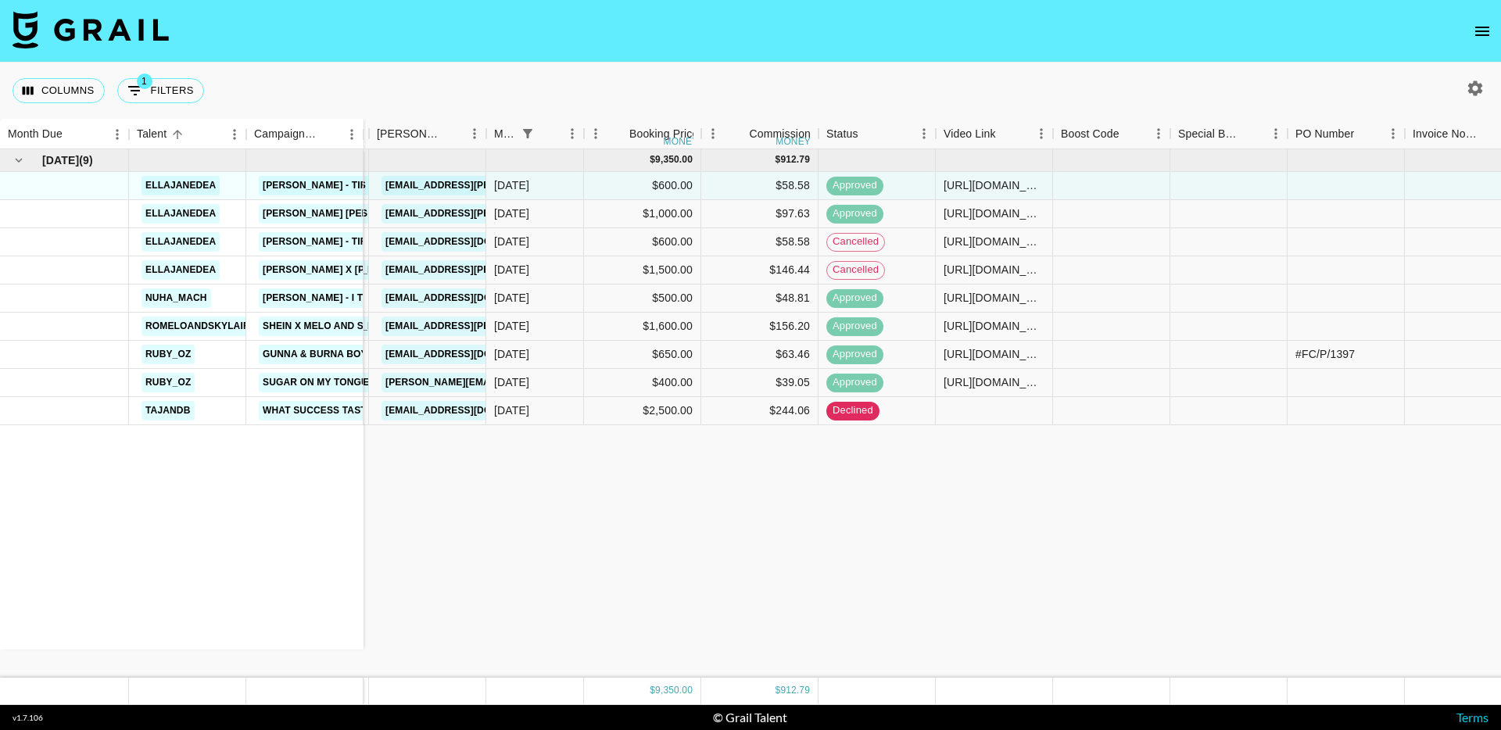
scroll to position [0, 0]
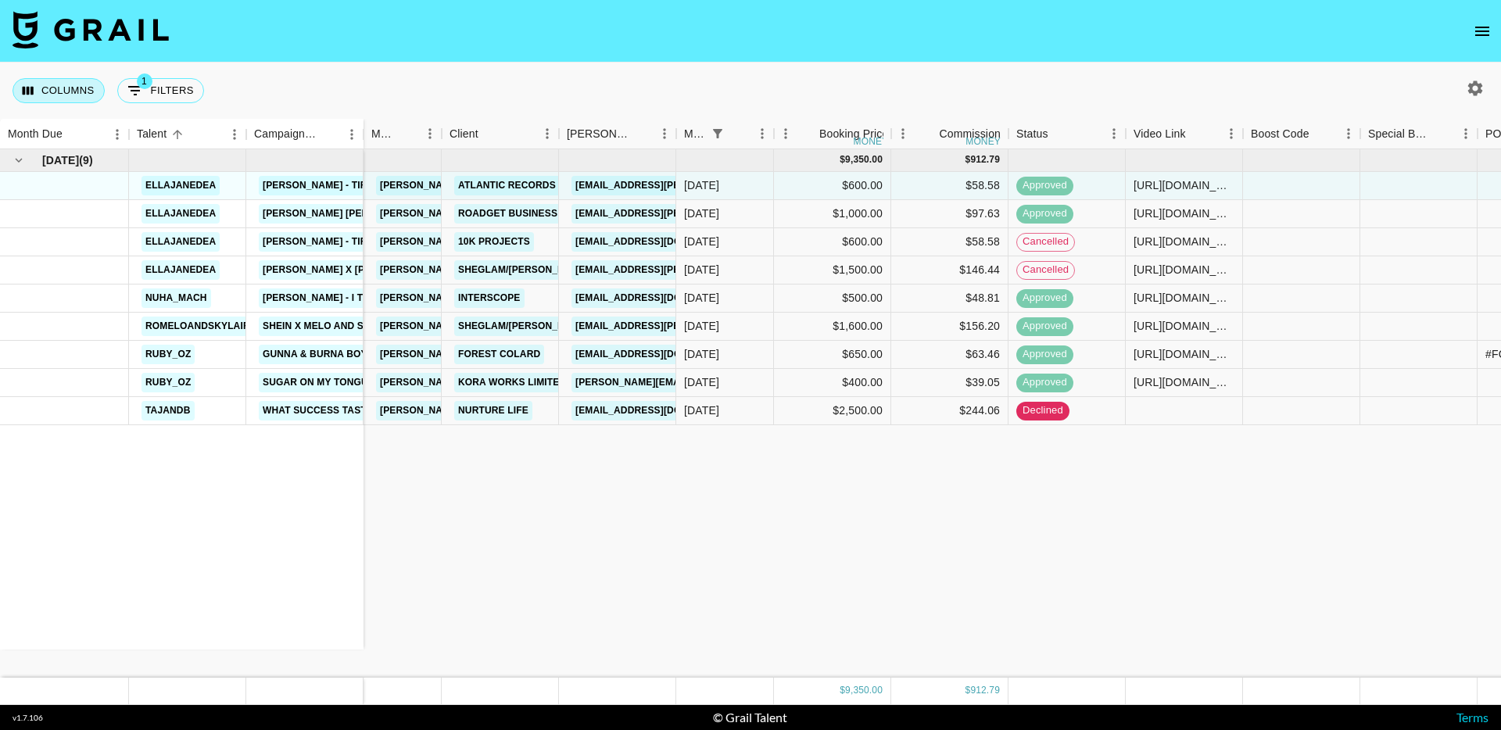
click at [68, 94] on button "Columns" at bounding box center [59, 90] width 92 height 25
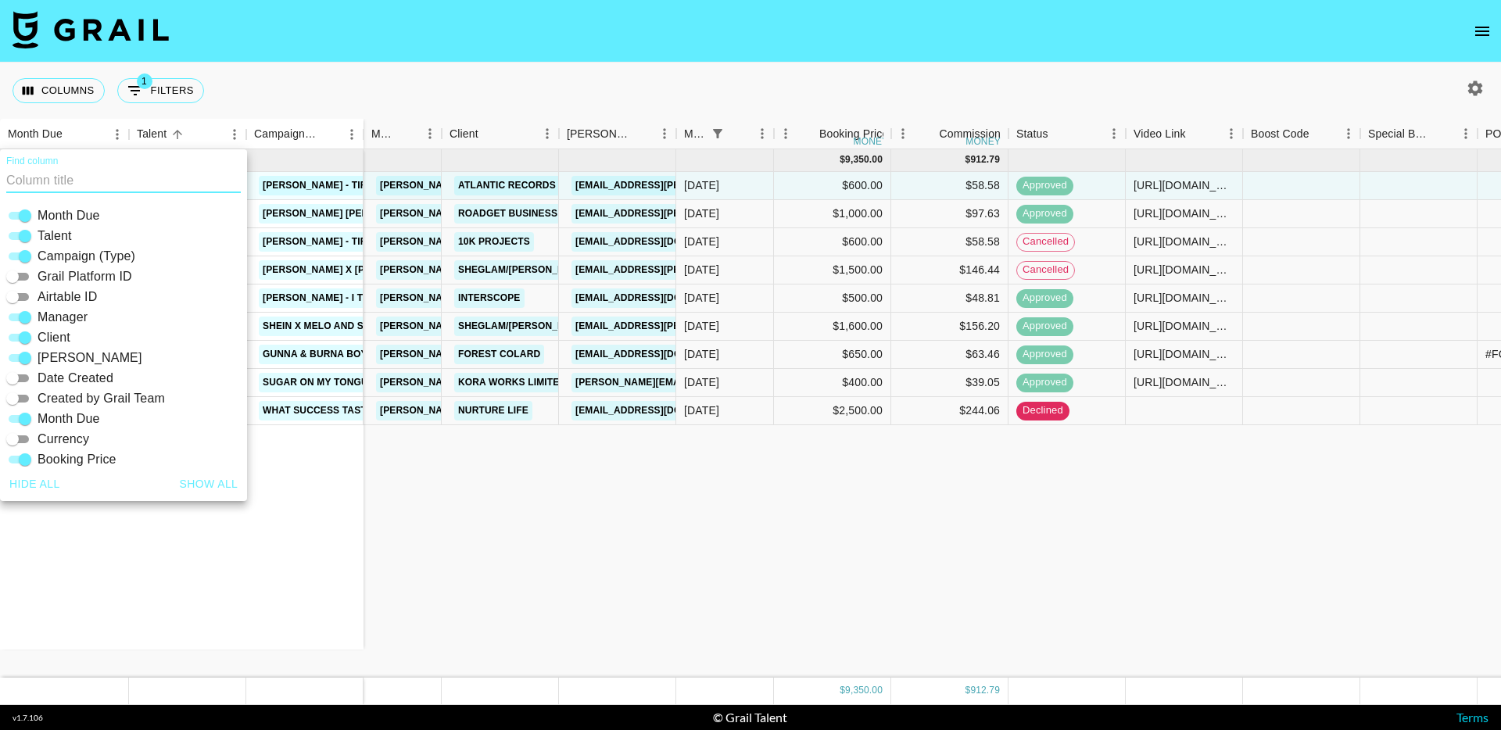
click at [19, 295] on input "Airtable ID" at bounding box center [12, 297] width 56 height 19
checkbox input "true"
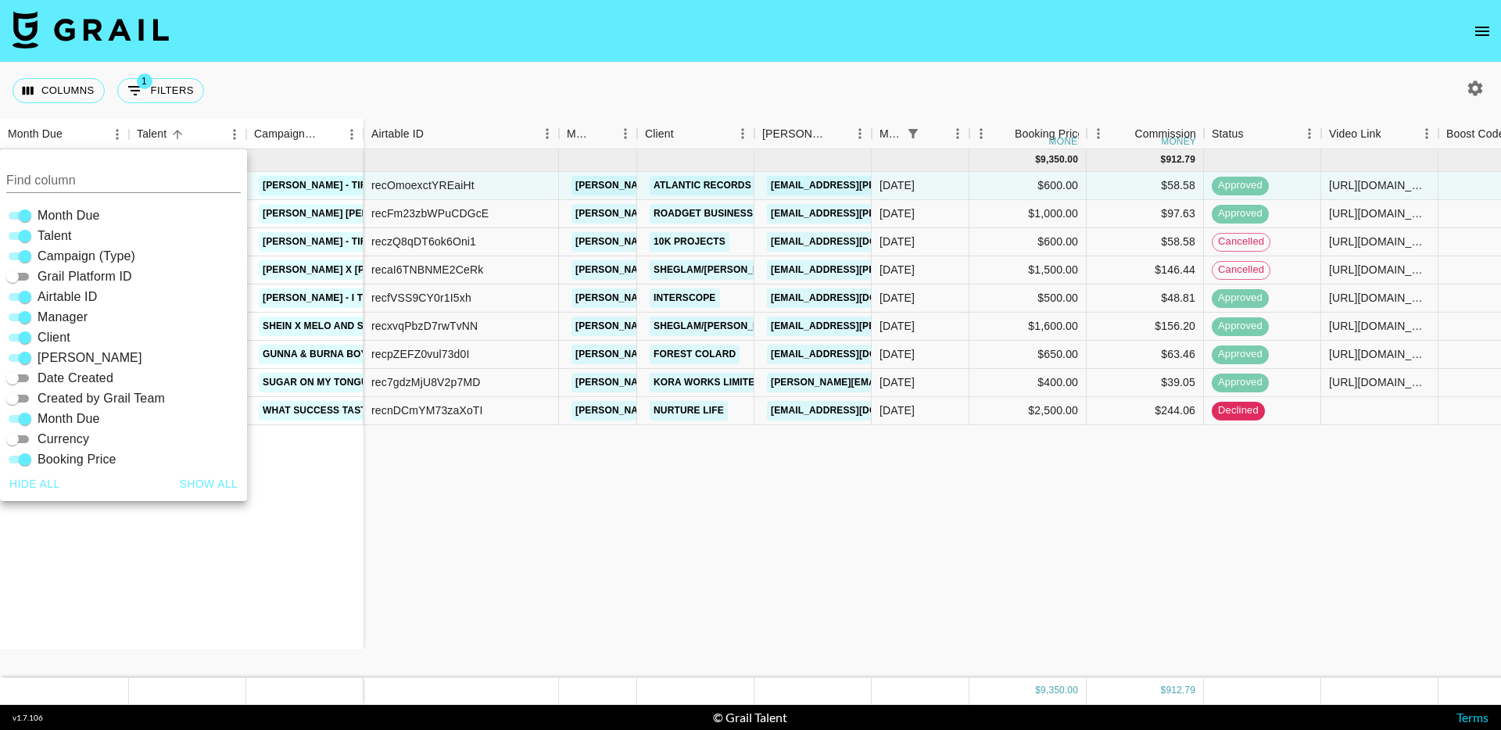
click at [530, 555] on div "Sep '25 ( 9 ) ellajanedea Don Toliver - Tiramisu ellajanedea Ella Jane x Shein …" at bounding box center [1278, 413] width 2556 height 528
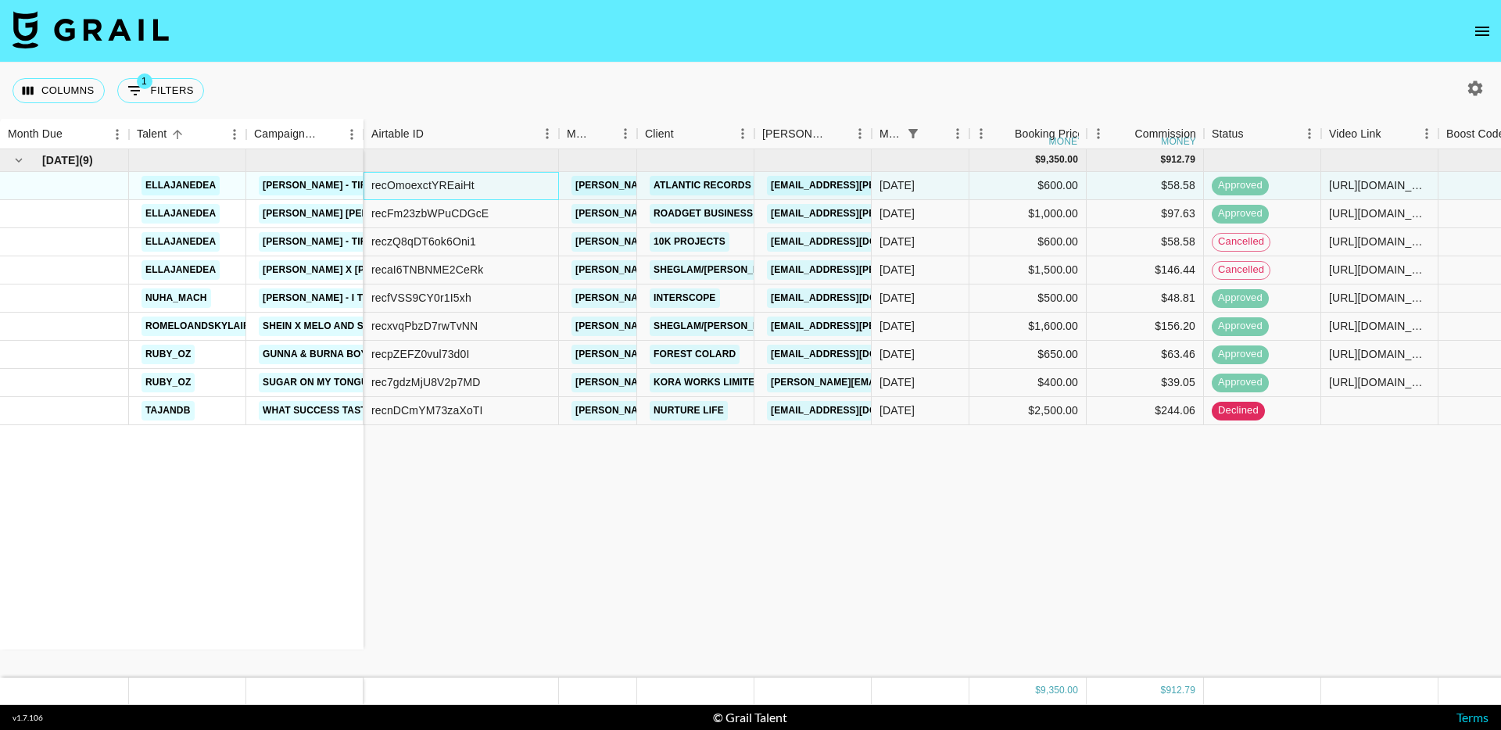
click at [428, 184] on div "recOmoexctYREaiHt" at bounding box center [422, 185] width 103 height 16
copy div "recOmoexctYREaiHt"
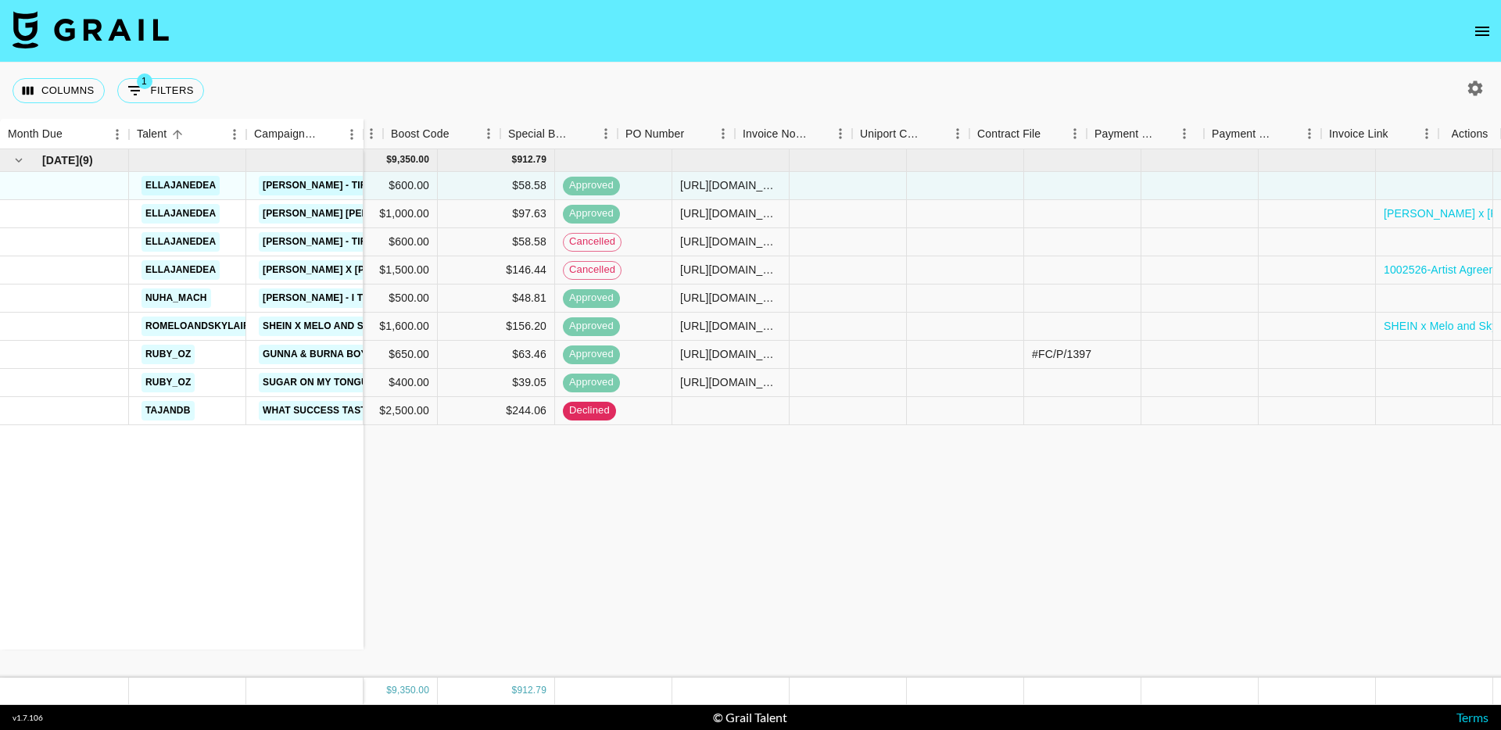
scroll to position [0, 1055]
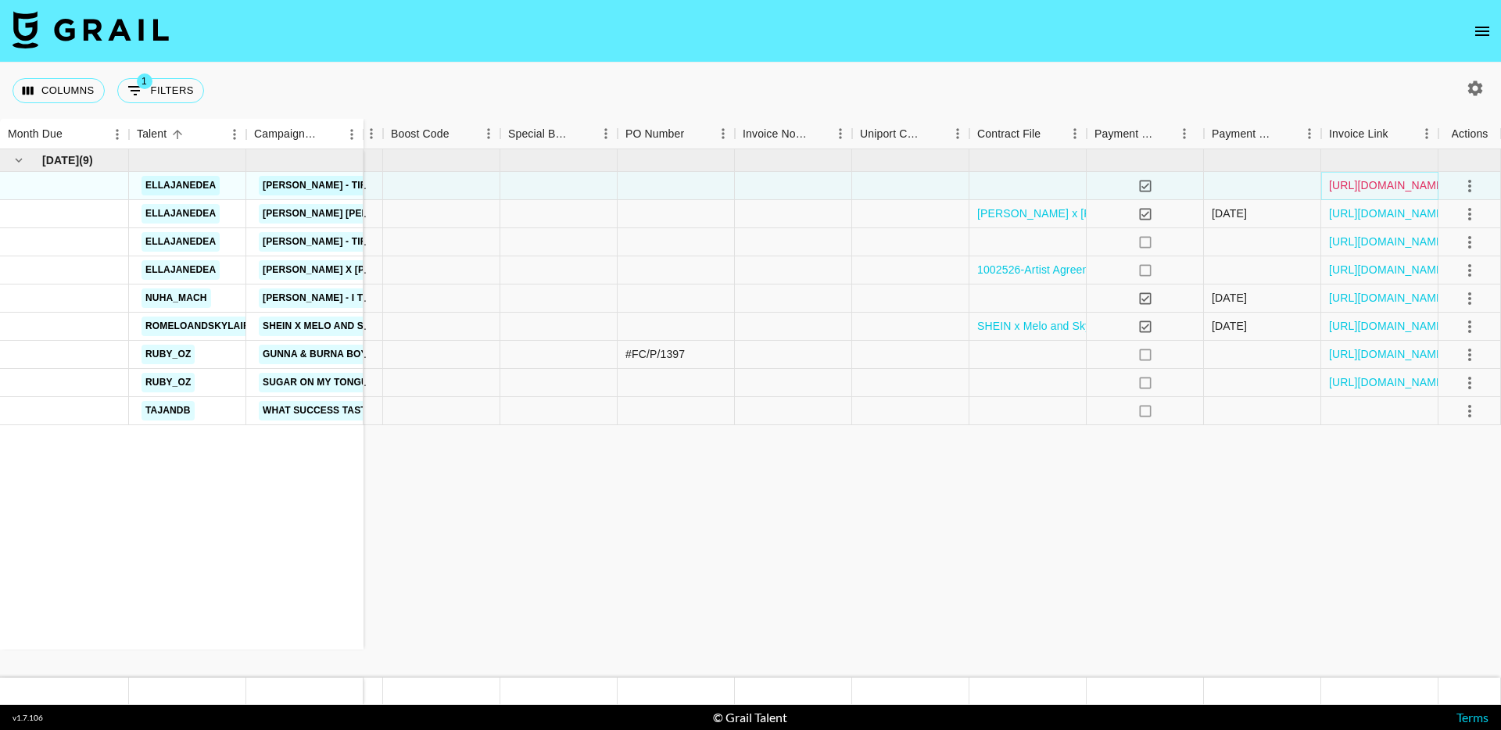
click at [1379, 181] on link "https://in.xero.com/geTj99Y6LBAONhjpQUMU48OGpOHotCvq2gsiKsfz" at bounding box center [1388, 185] width 118 height 16
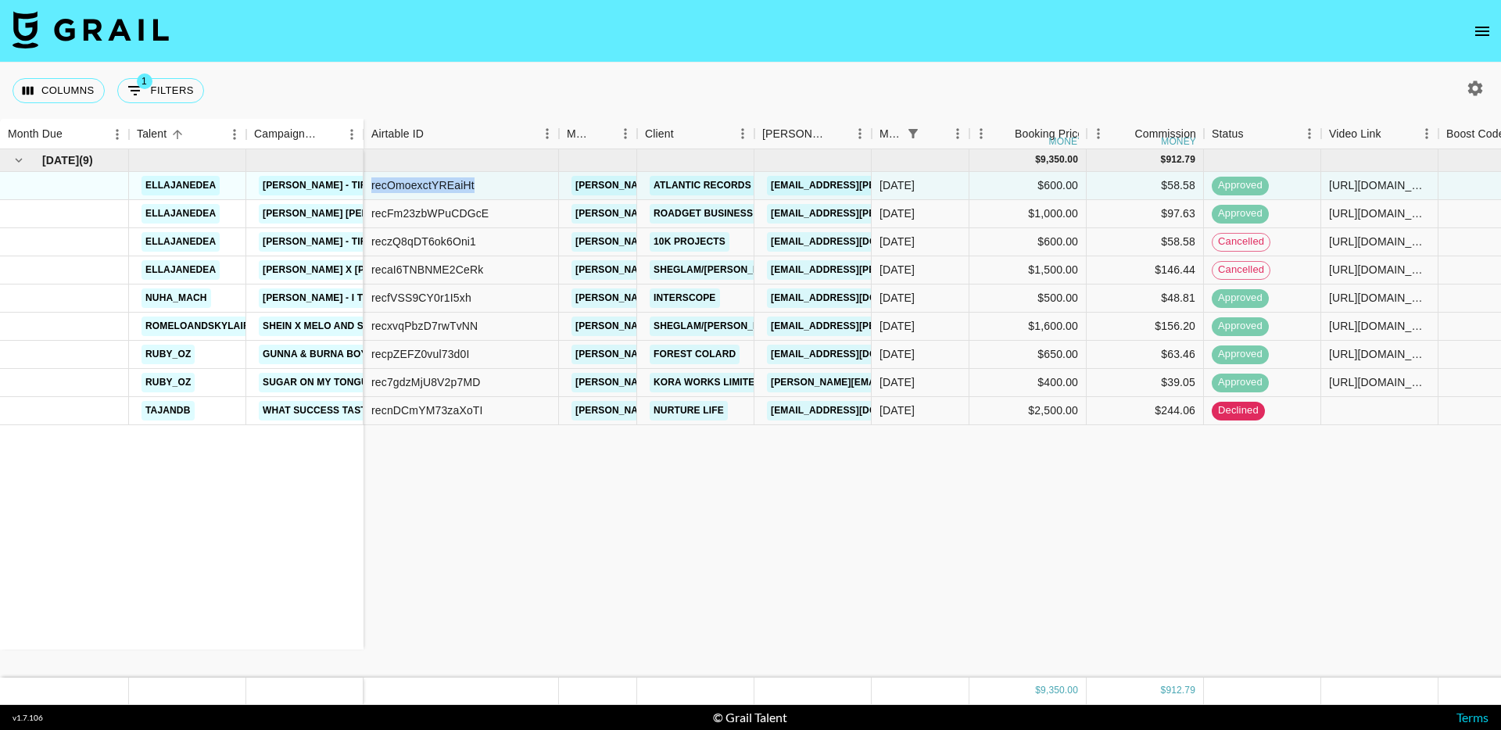
copy div "recOmoexctYREaiHt"
click at [431, 236] on div "reczQ8qDT6ok6Oni1" at bounding box center [423, 242] width 105 height 16
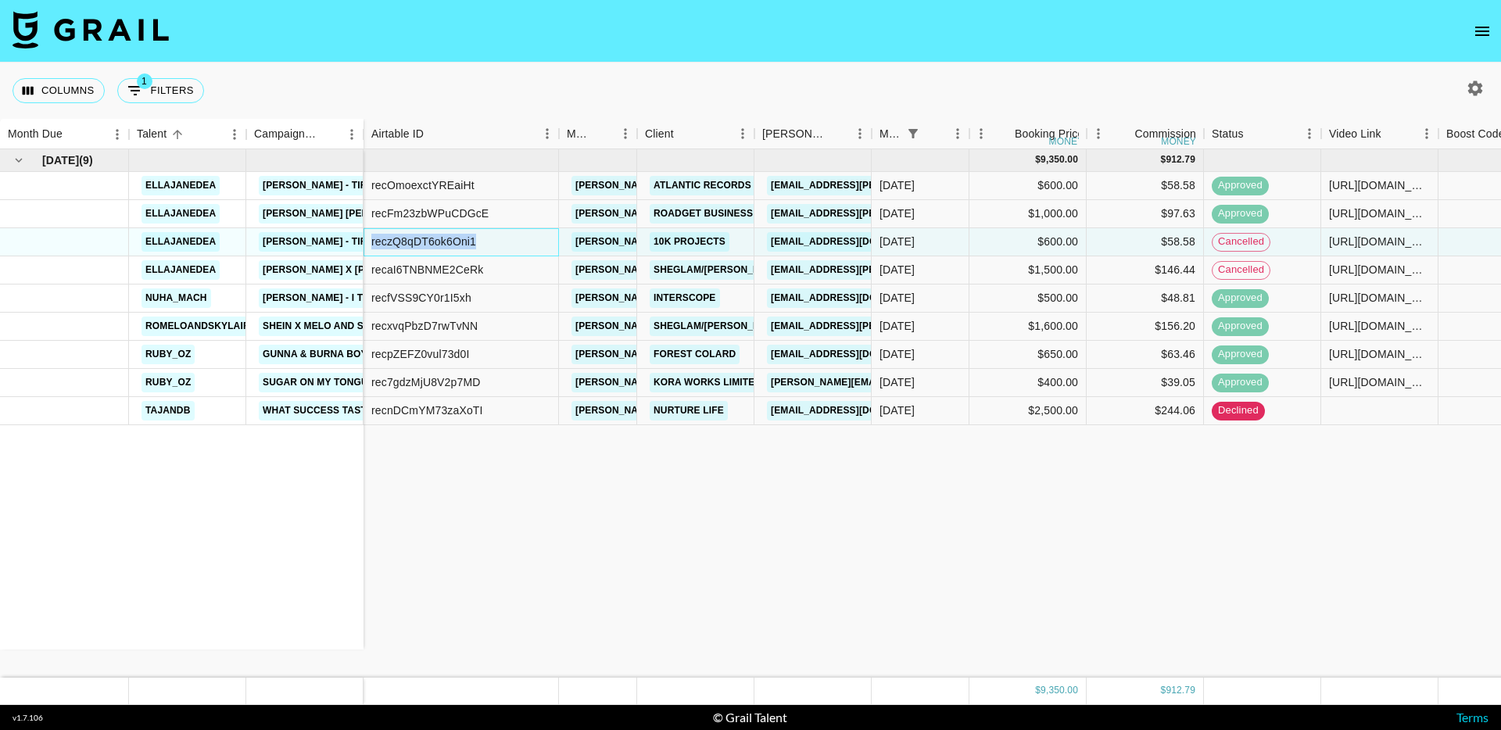
click at [431, 236] on div "reczQ8qDT6ok6Oni1" at bounding box center [423, 242] width 105 height 16
copy div "reczQ8qDT6ok6Oni1"
click at [142, 102] on button "1 Filters" at bounding box center [160, 90] width 87 height 25
select select "status"
select select "isNotAnyOf"
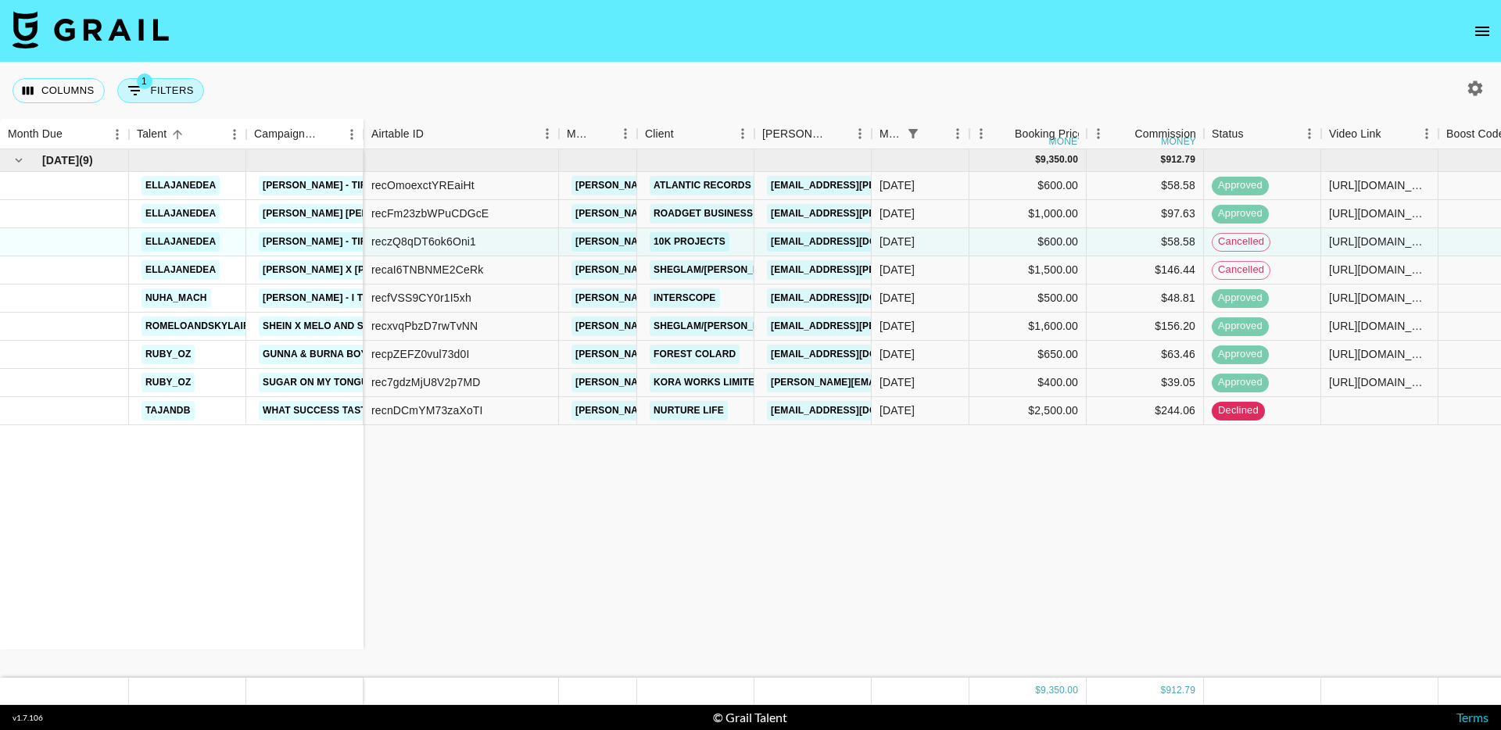
select select "monthDue2"
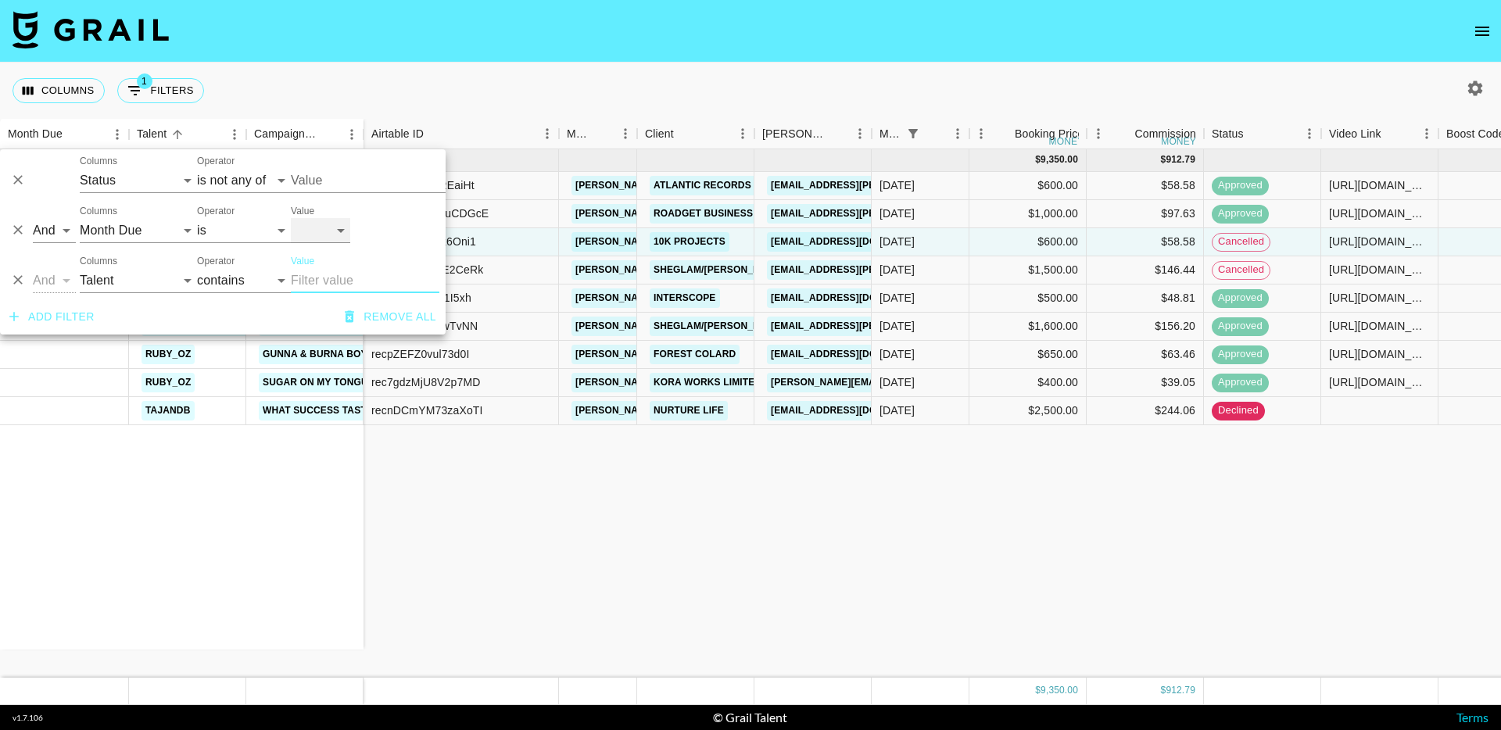
click at [332, 226] on select "Oct '26 Sep '26 Aug '26 Jul '26 Jun '26 May '26 Apr '26 Mar '26 Feb '26 Jan '26…" at bounding box center [320, 230] width 59 height 25
select select "Oct '25"
click at [795, 562] on div "Sep '25 ( 9 ) ellajanedea Don Toliver - Tiramisu ellajanedea Ella Jane x Shein …" at bounding box center [1278, 413] width 2556 height 528
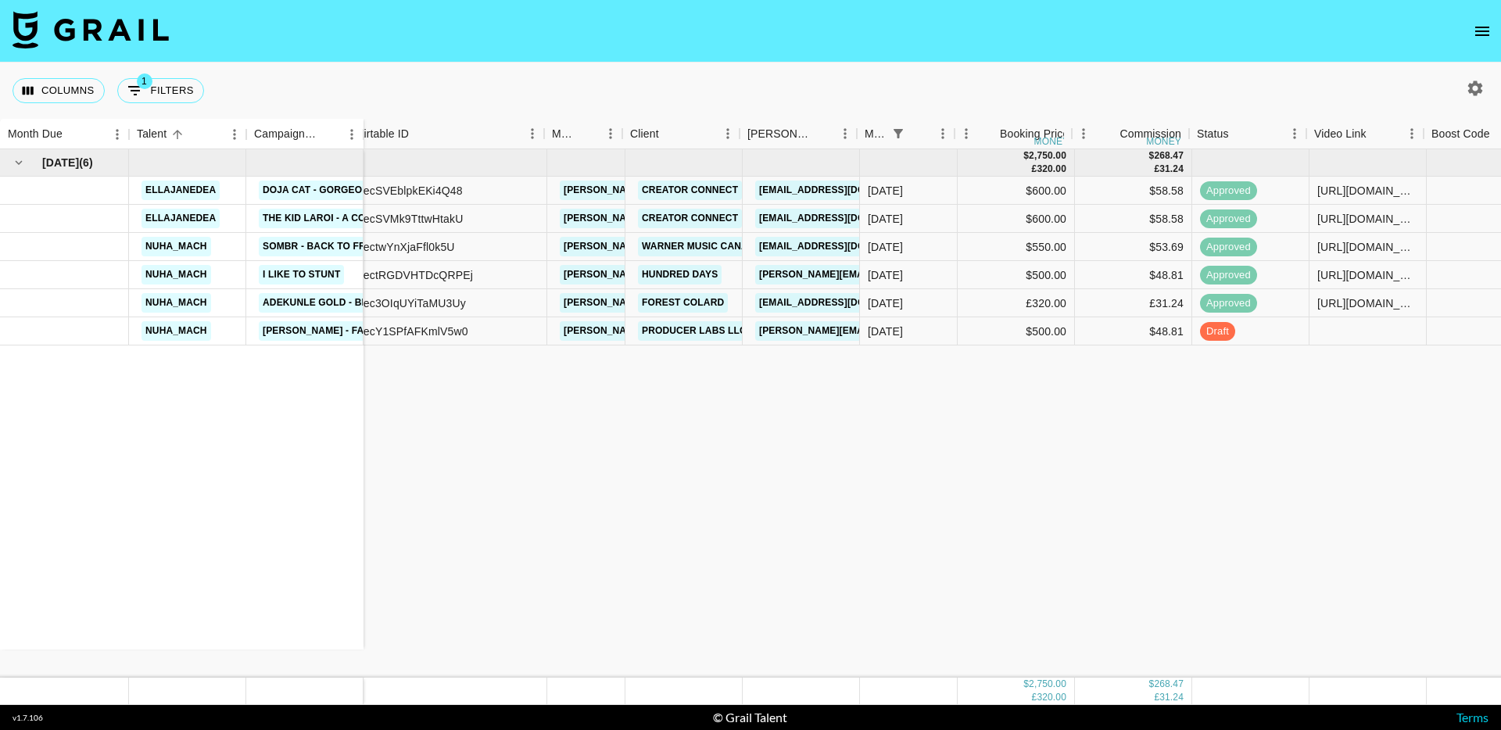
scroll to position [0, 15]
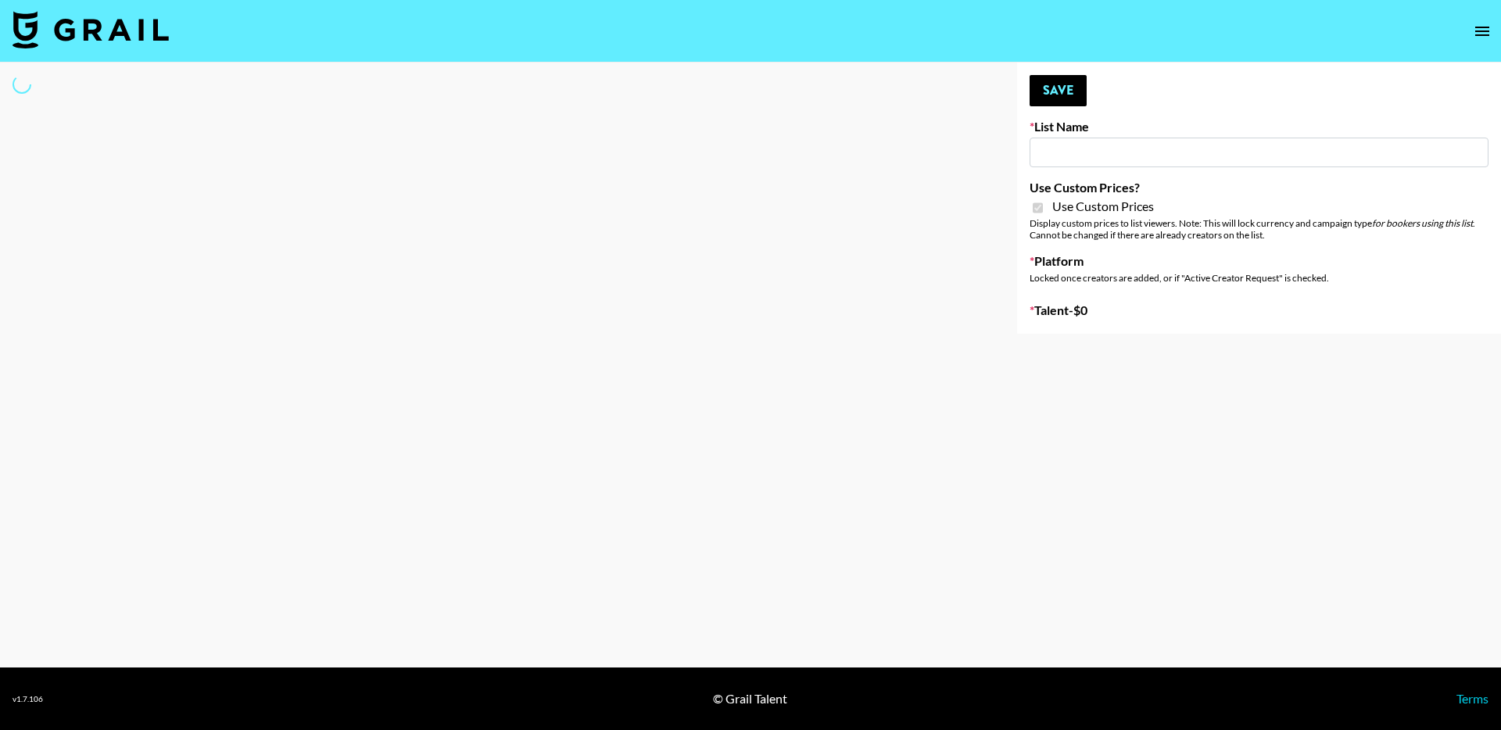
type input "Hily ([DATE])"
checkbox input "true"
select select "Brand"
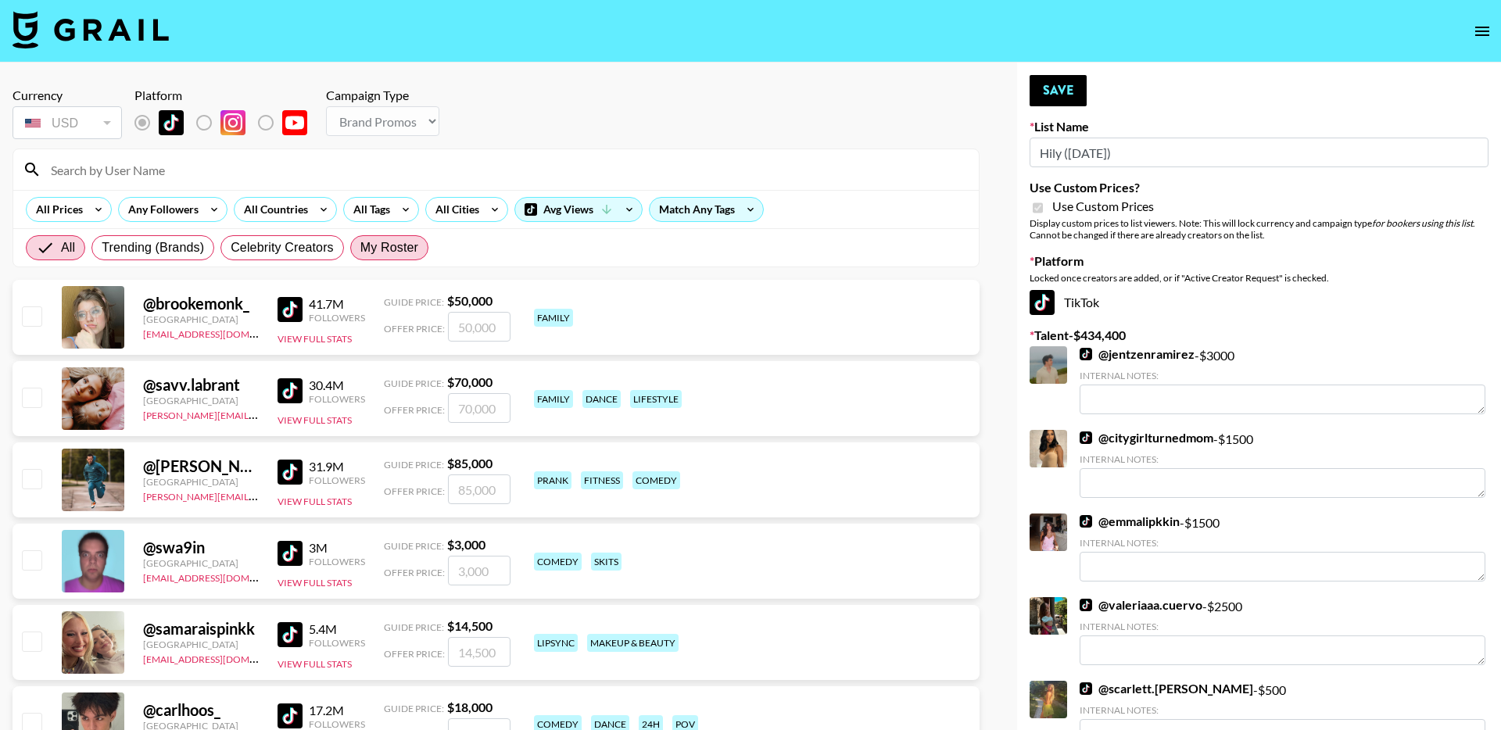
click at [402, 251] on span "My Roster" at bounding box center [389, 247] width 58 height 19
click at [360, 248] on input "My Roster" at bounding box center [360, 248] width 0 height 0
radio input "true"
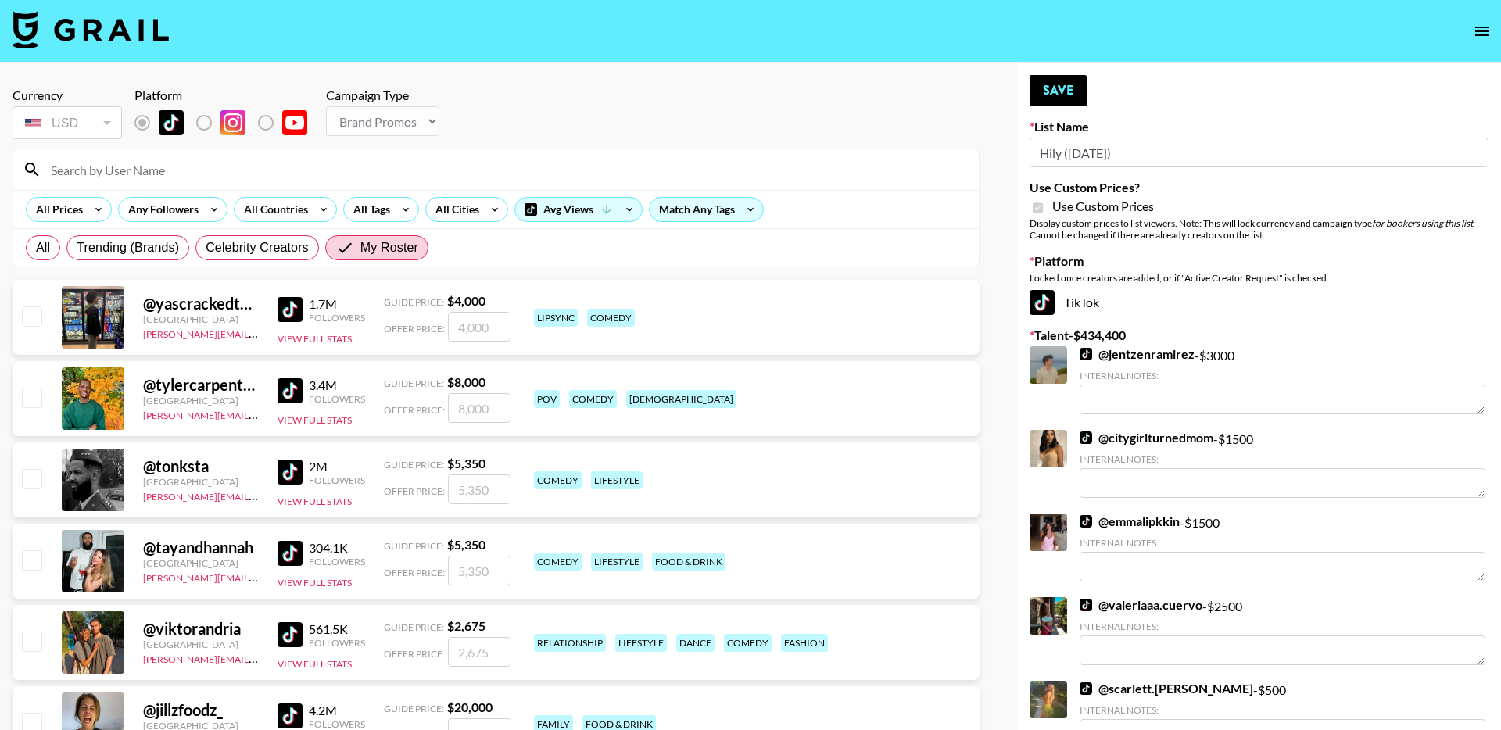
click at [34, 397] on input "checkbox" at bounding box center [31, 397] width 19 height 19
checkbox input "true"
click at [478, 416] on input "8000" at bounding box center [479, 408] width 63 height 30
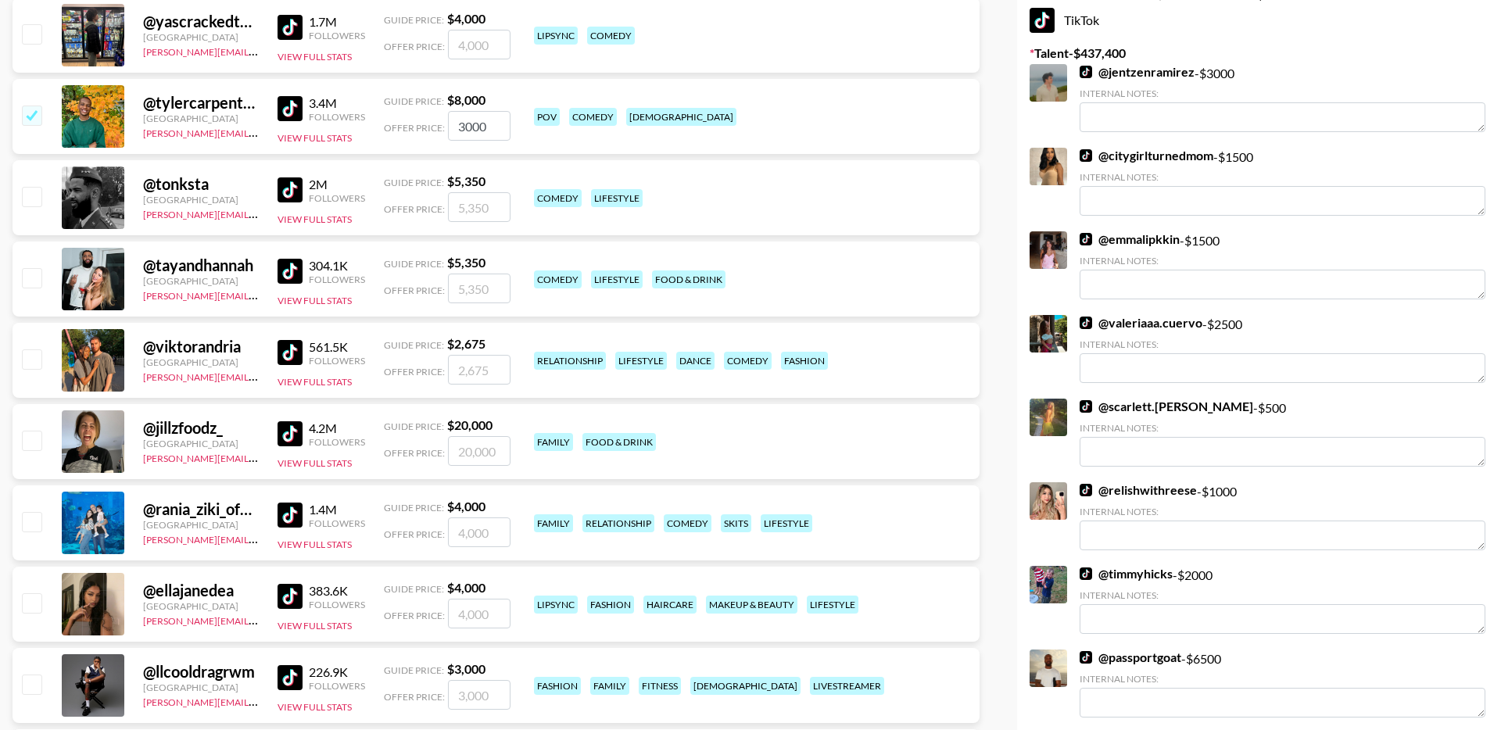
scroll to position [291, 0]
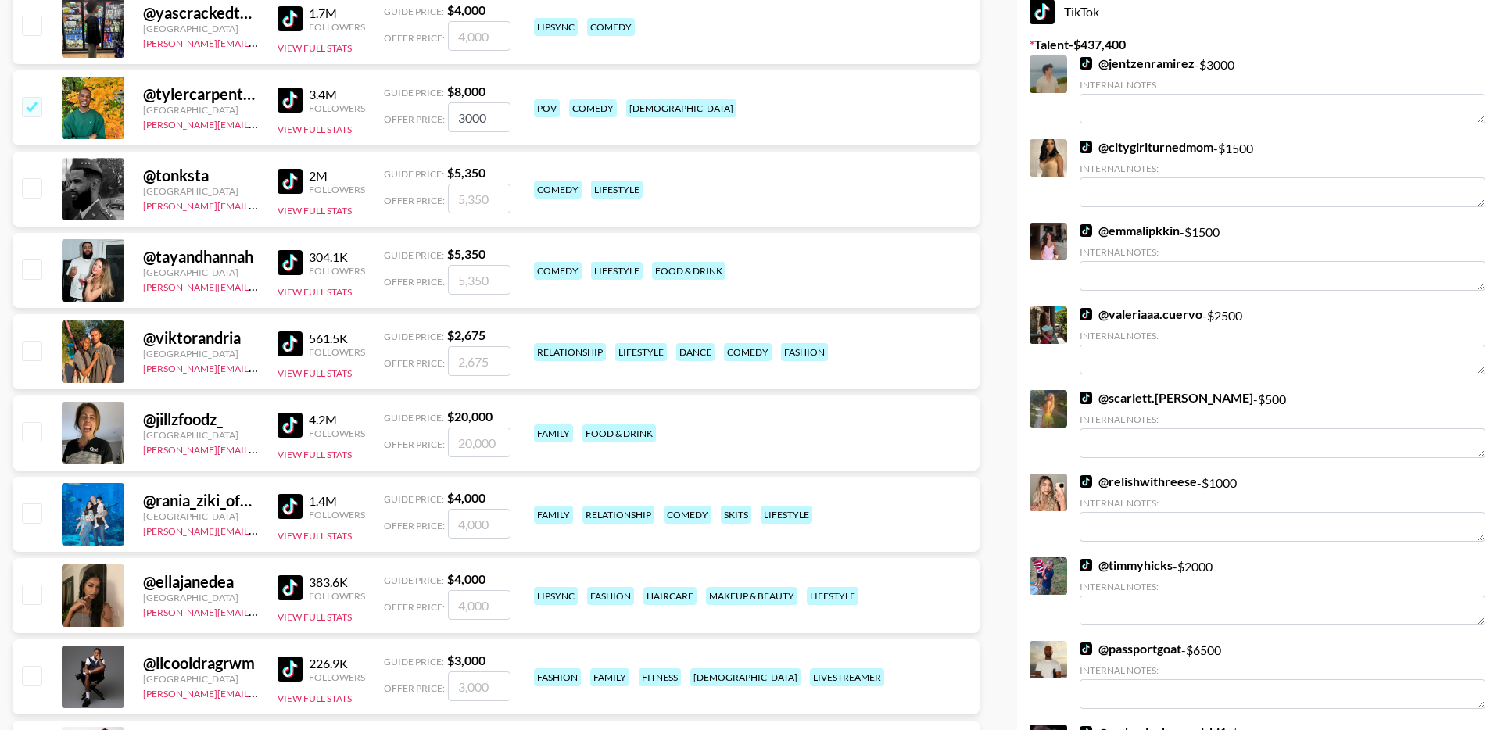
type input "3000"
click at [36, 517] on input "checkbox" at bounding box center [31, 512] width 19 height 19
checkbox input "true"
click at [485, 524] on input "4000" at bounding box center [479, 524] width 63 height 30
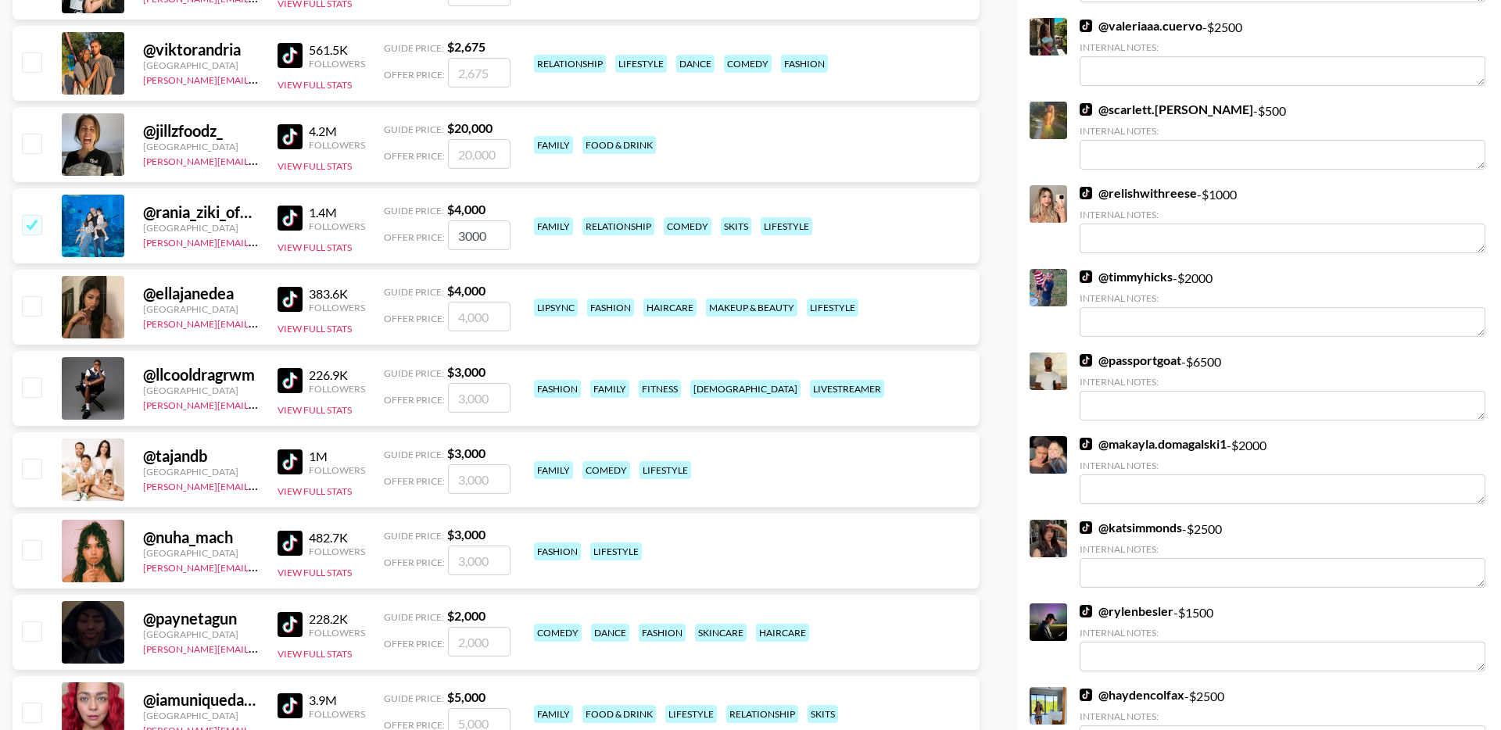
scroll to position [580, 0]
type input "3000"
click at [34, 467] on input "checkbox" at bounding box center [31, 467] width 19 height 19
checkbox input "true"
type input "3000"
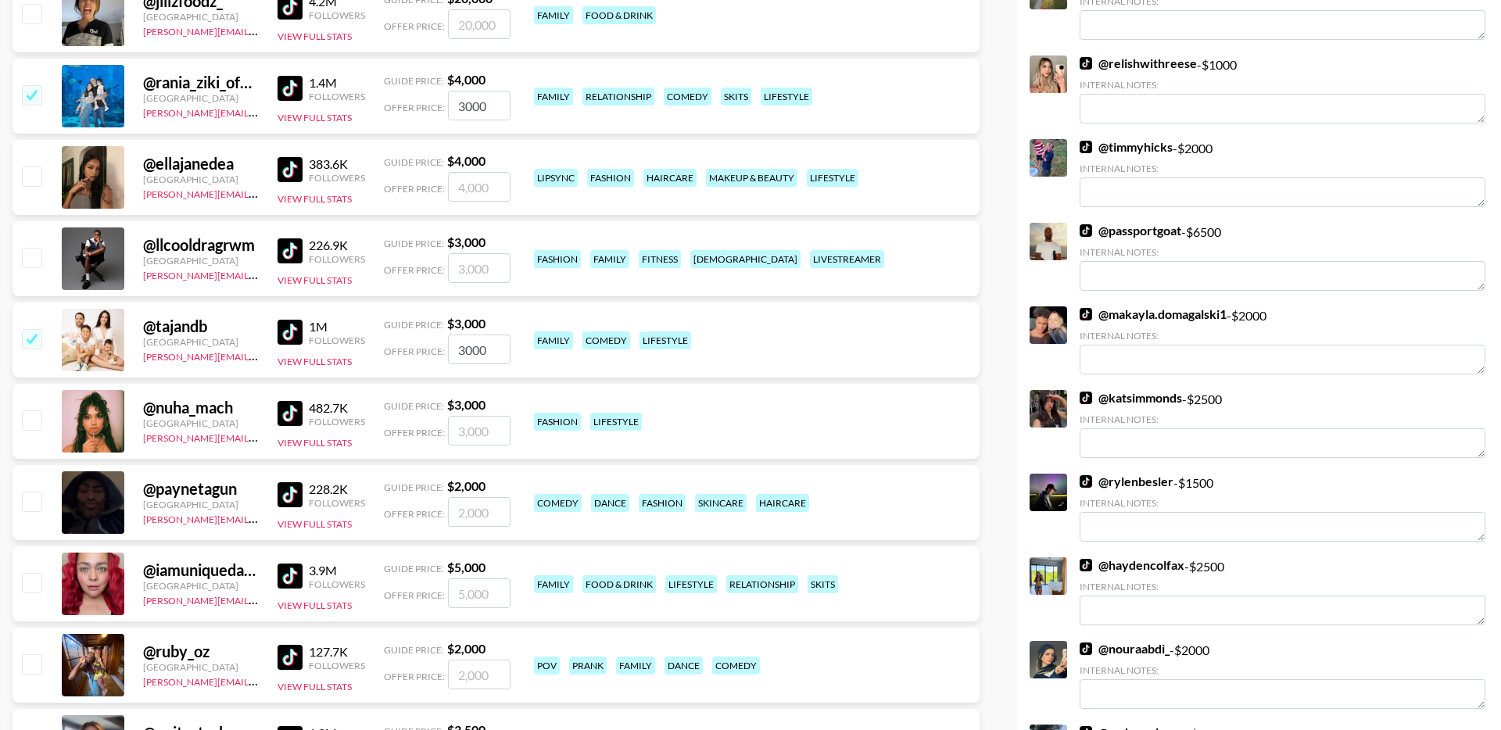
scroll to position [711, 0]
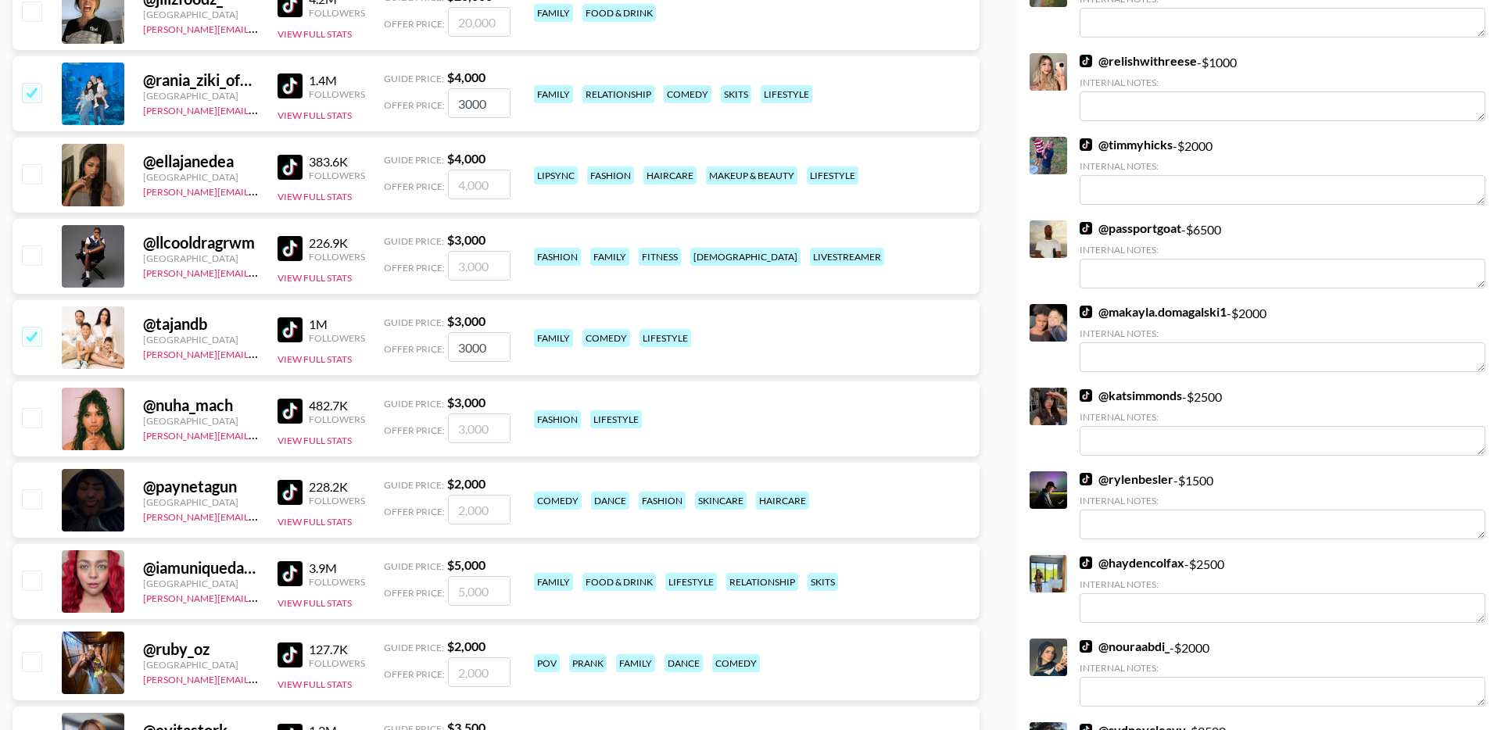
click at [30, 506] on input "checkbox" at bounding box center [31, 498] width 19 height 19
checkbox input "true"
drag, startPoint x: 491, startPoint y: 506, endPoint x: 437, endPoint y: 509, distance: 54.0
click at [437, 509] on div "Offer Price: 2000" at bounding box center [447, 510] width 127 height 30
type input "1500"
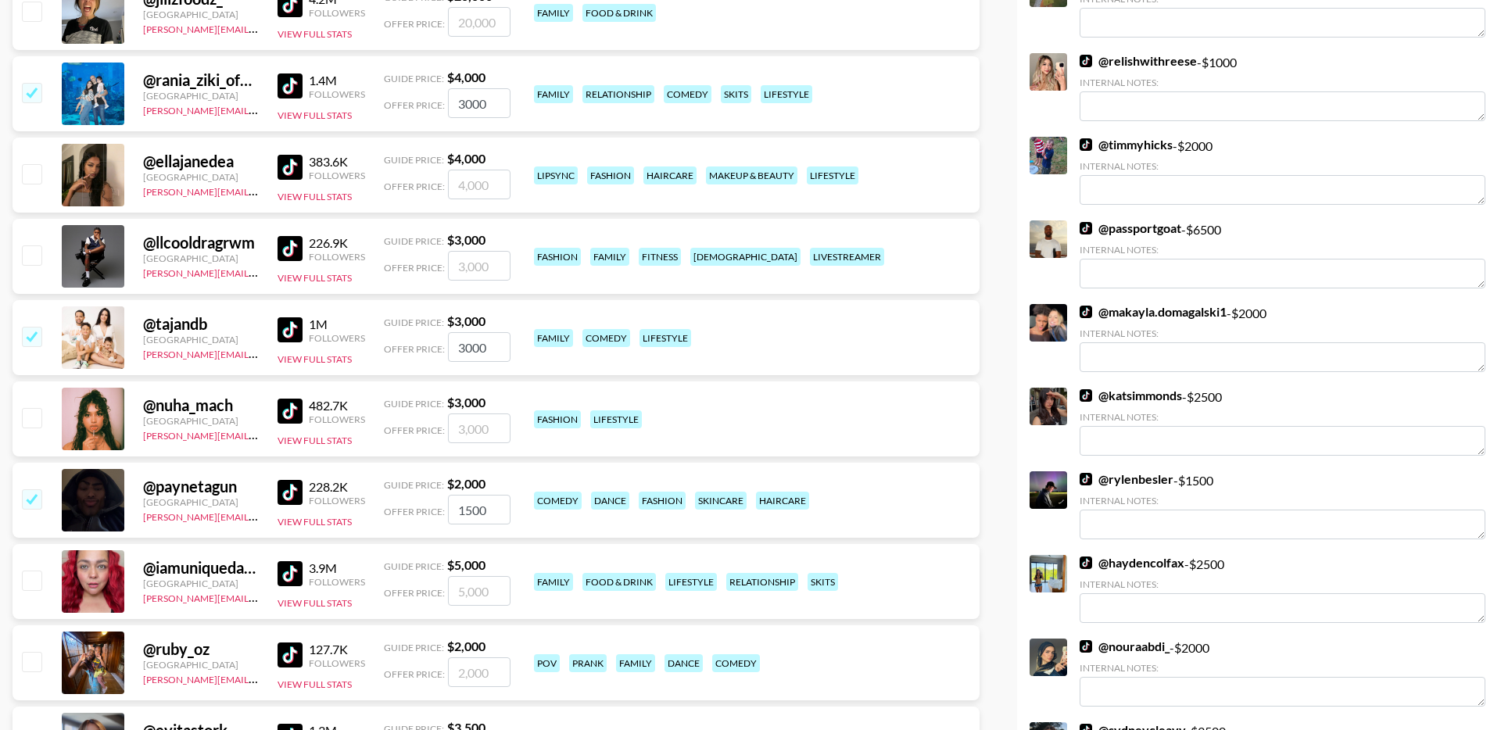
click at [32, 582] on input "checkbox" at bounding box center [31, 580] width 19 height 19
checkbox input "true"
click at [461, 592] on input "5000" at bounding box center [479, 591] width 63 height 30
type input "3000"
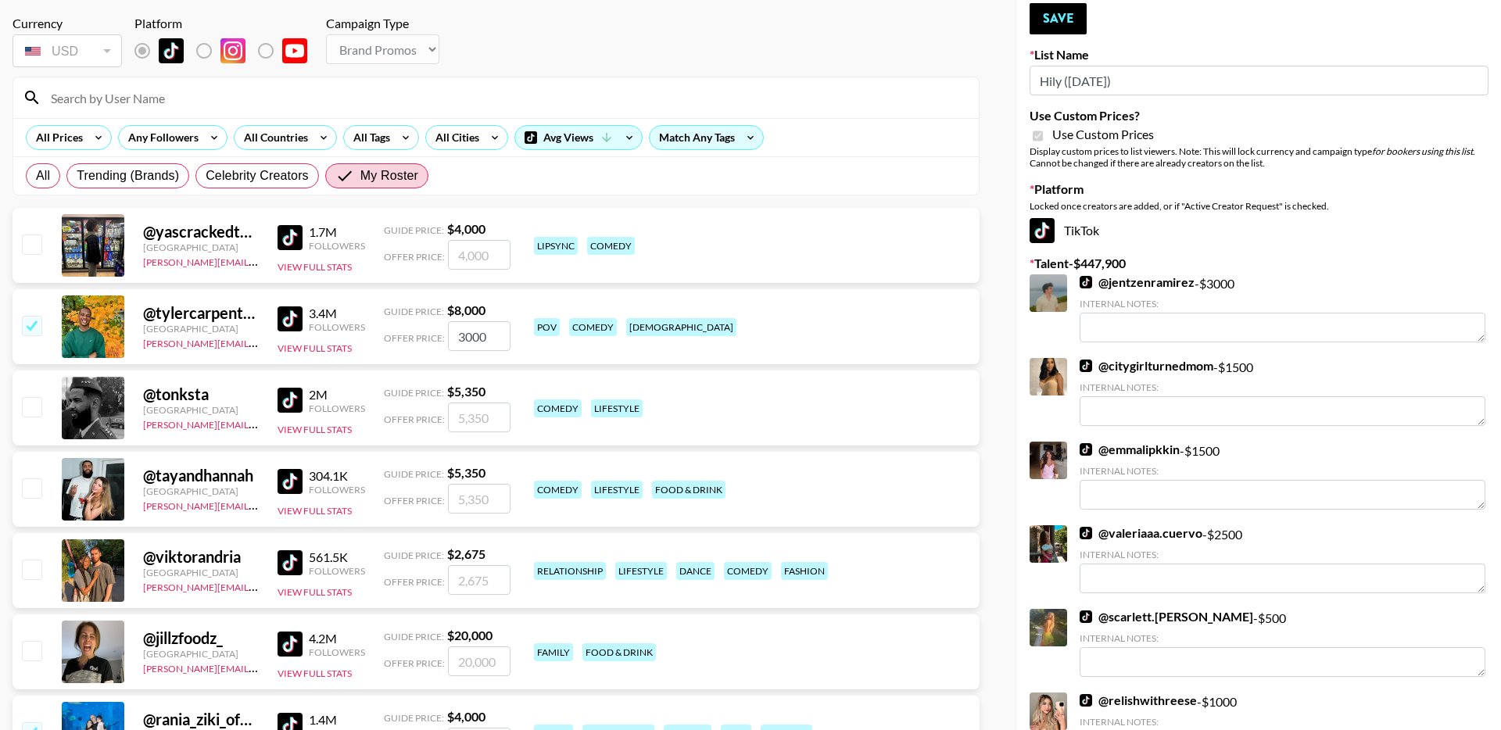
scroll to position [0, 0]
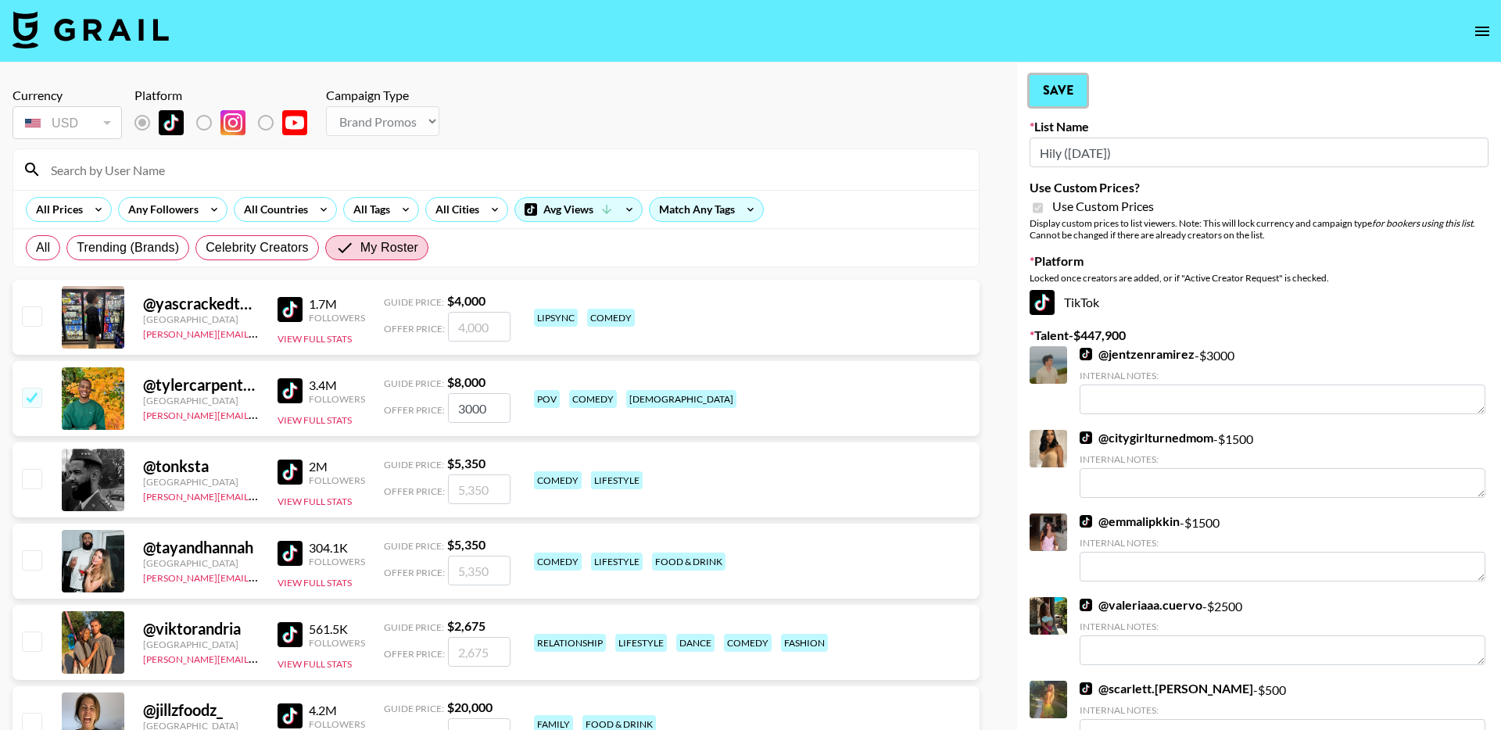
click at [1046, 100] on button "Save" at bounding box center [1057, 90] width 57 height 31
